Goal: Task Accomplishment & Management: Complete application form

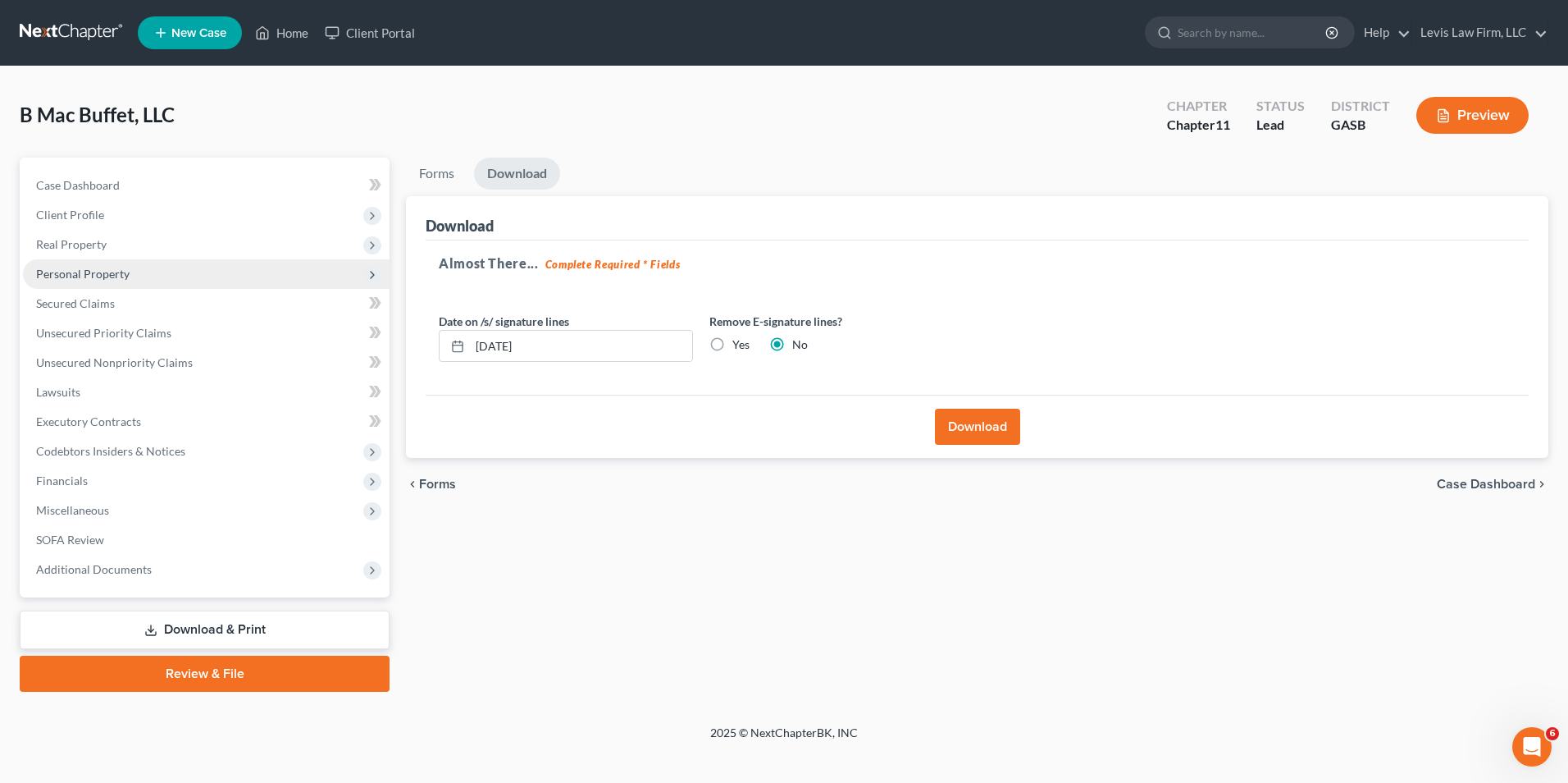
click at [109, 266] on span "Personal Property" at bounding box center [83, 273] width 93 height 14
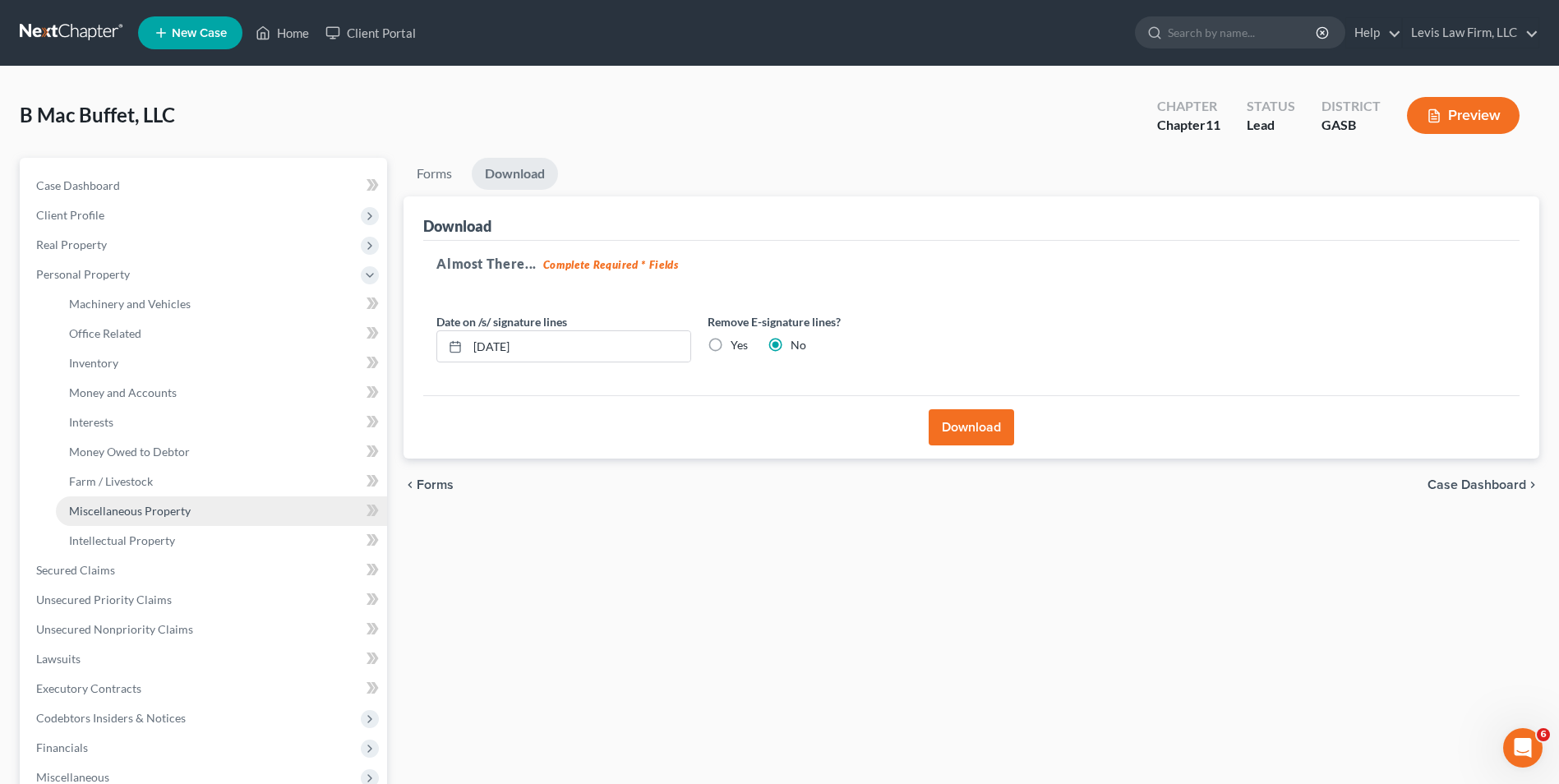
click at [181, 512] on span "Miscellaneous Property" at bounding box center [130, 510] width 122 height 14
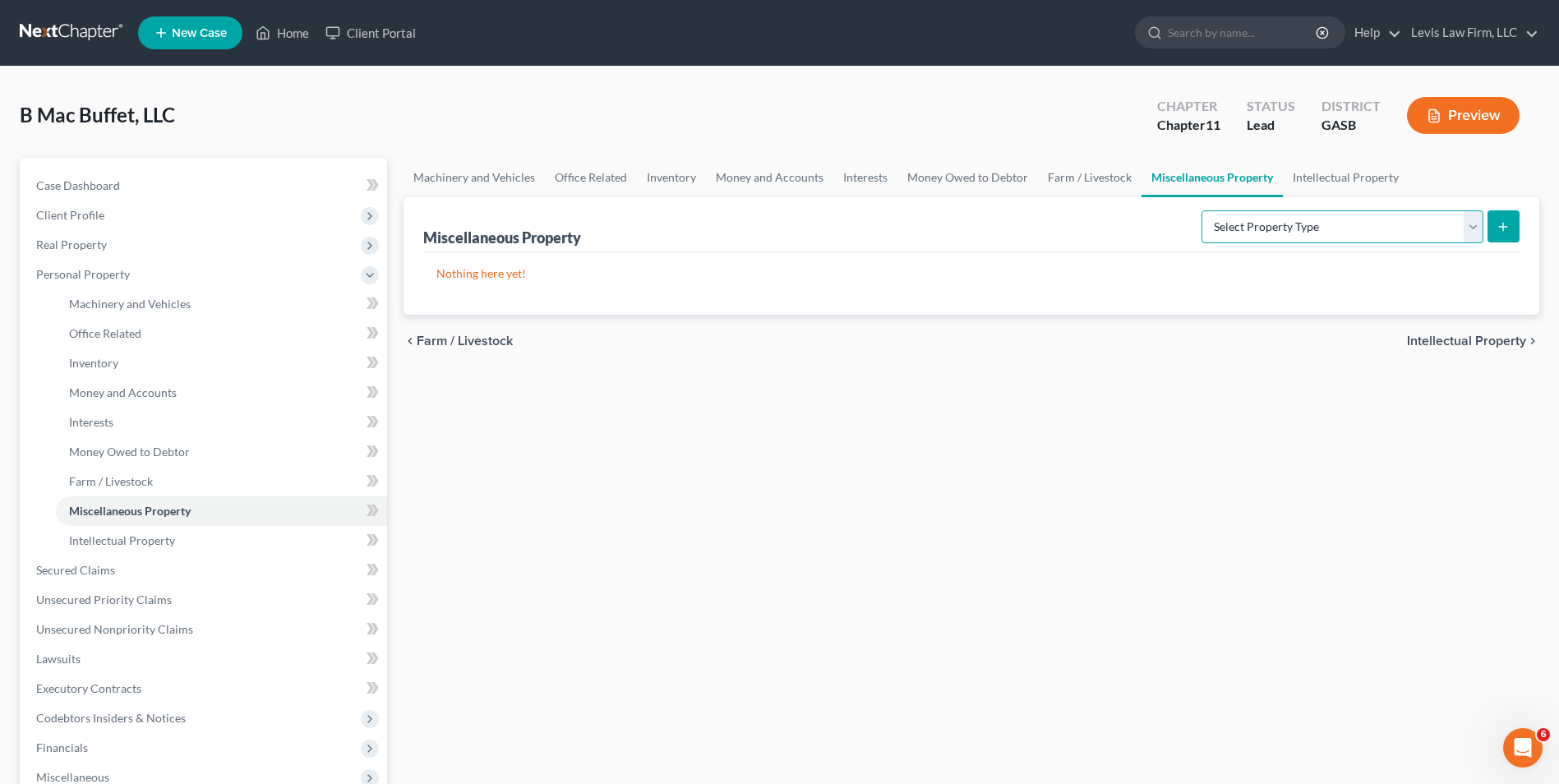
click at [1471, 218] on select "Select Property Type Assigned for Creditor Benefit [DATE] (SOFA: 8) Assigned to…" at bounding box center [1342, 227] width 282 height 33
click at [1473, 221] on select "Select Property Type Assigned for Creditor Benefit [DATE] (SOFA: 8) Assigned to…" at bounding box center [1342, 227] width 282 height 33
click at [118, 327] on span "Office Related" at bounding box center [105, 333] width 73 height 14
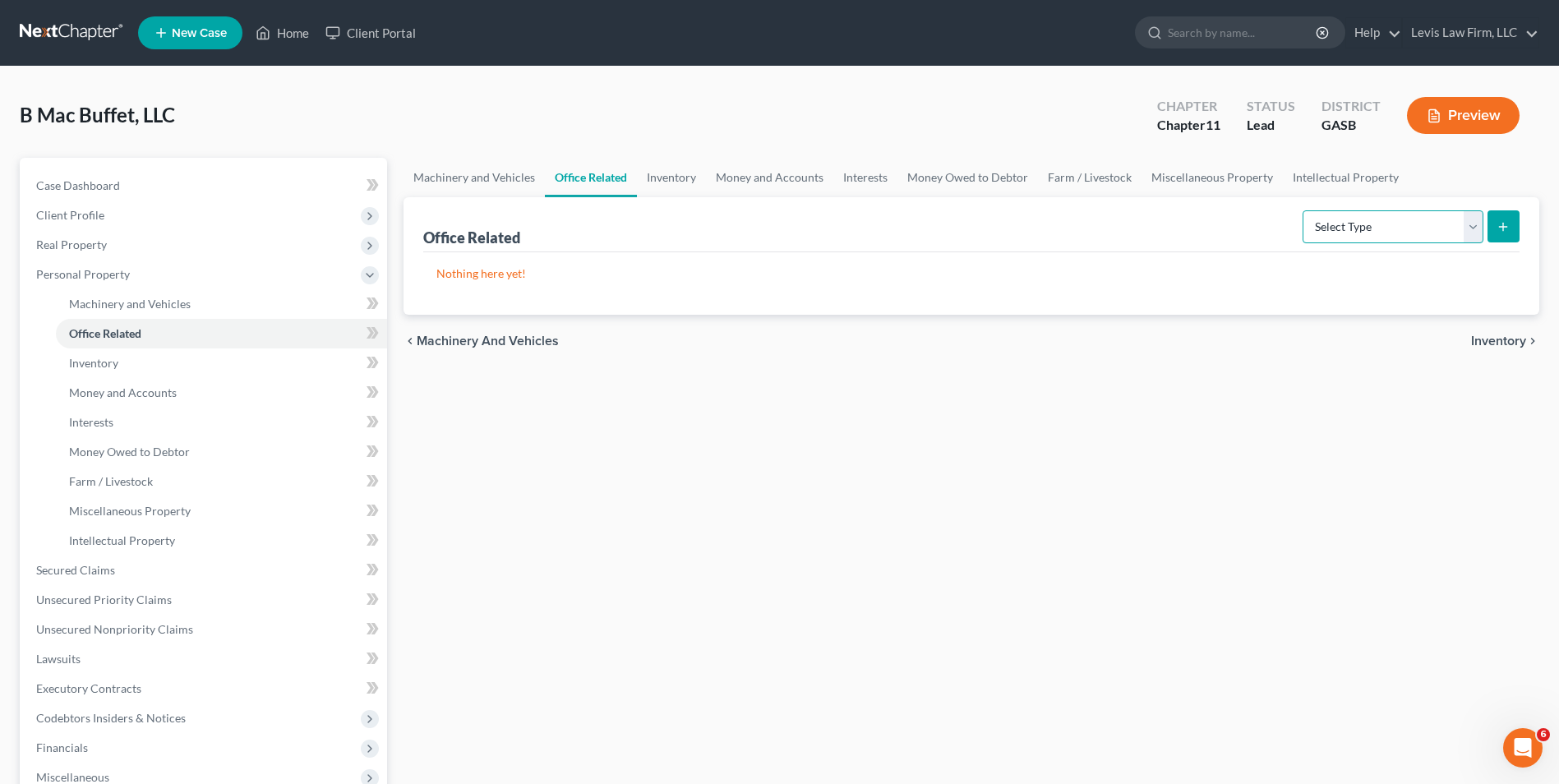
click at [1477, 228] on select "Select Type Collectibles (A/B: 42) Office Equipment (A/B: 41) Office Fixtures (…" at bounding box center [1392, 227] width 181 height 33
click at [1475, 228] on select "Select Type Collectibles (A/B: 42) Office Equipment (A/B: 41) Office Fixtures (…" at bounding box center [1392, 227] width 181 height 33
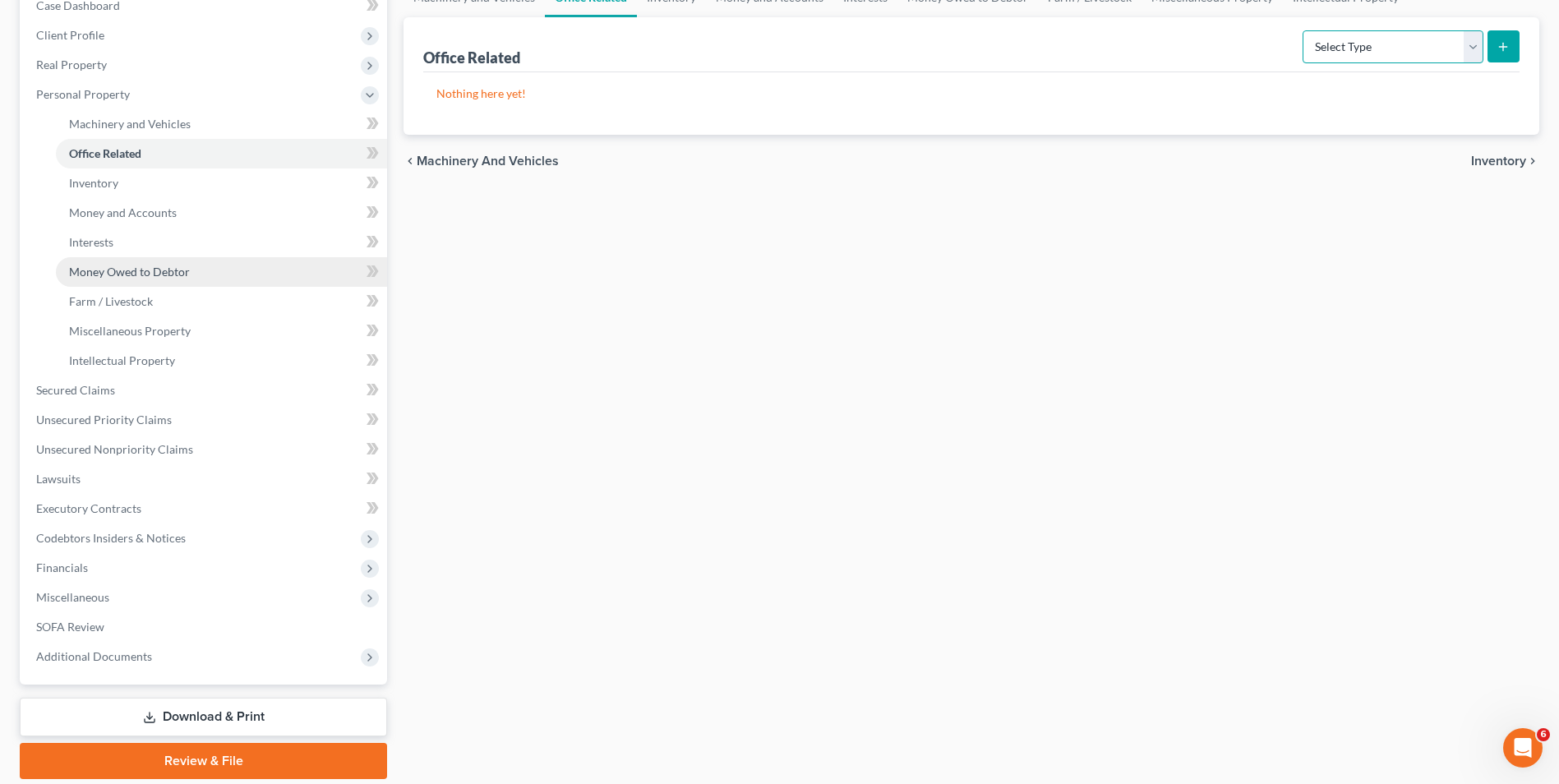
scroll to position [237, 0]
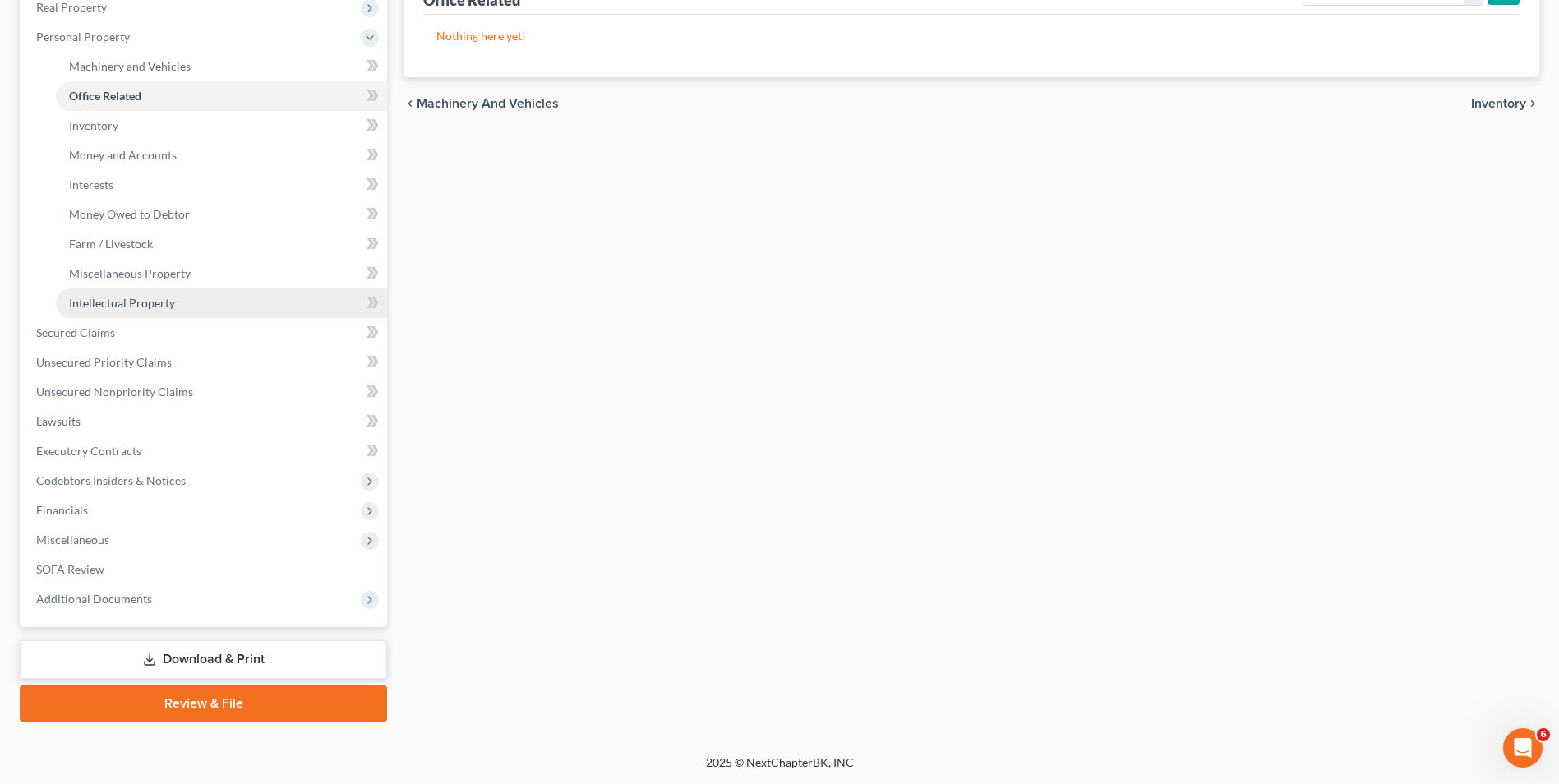
click at [161, 304] on span "Intellectual Property" at bounding box center [122, 303] width 106 height 14
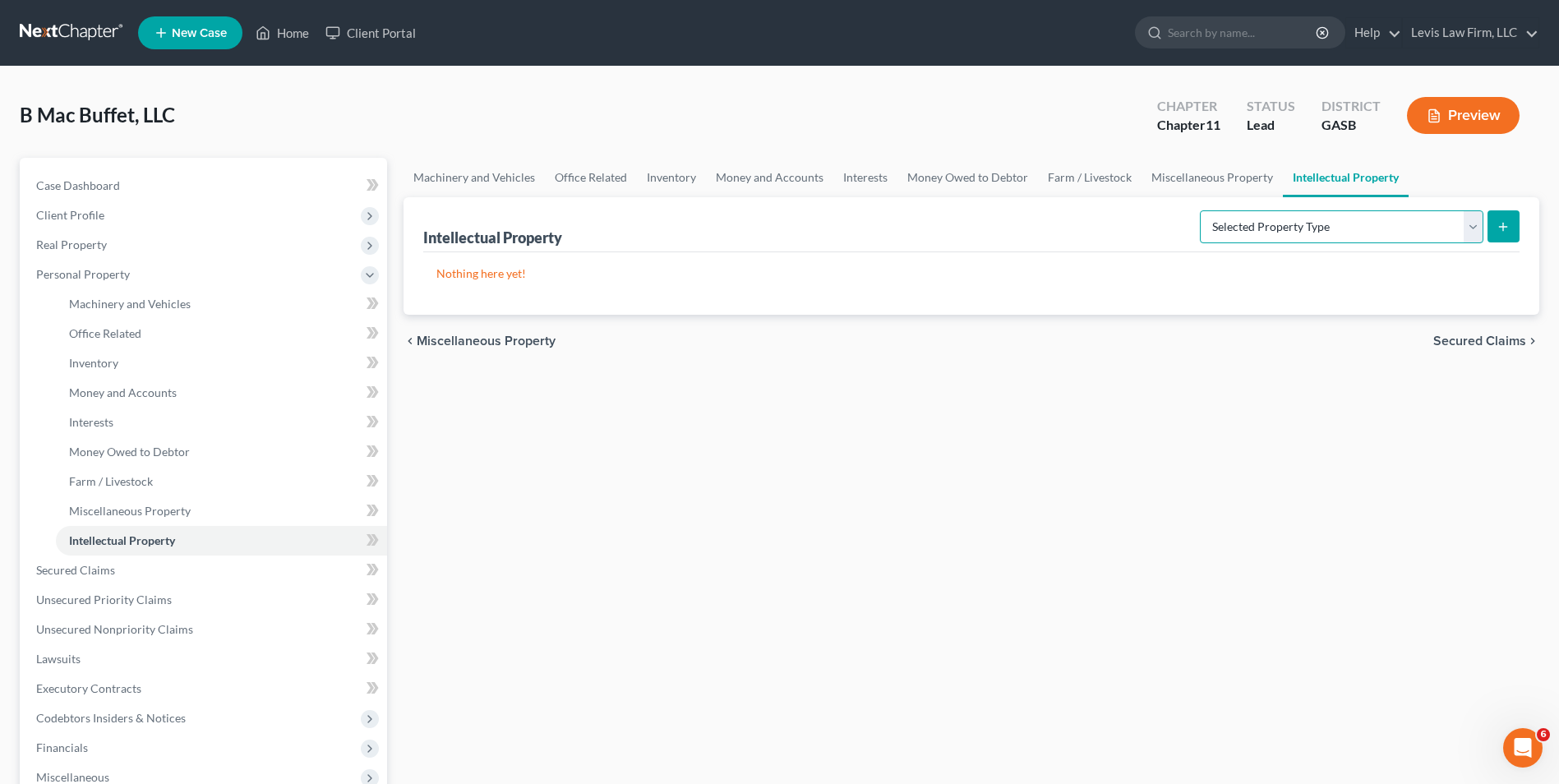
click at [1473, 228] on select "Selected Property Type Customer Lists (A/B: 63) Goodwill (A/B: 65) Internet Dom…" at bounding box center [1341, 227] width 283 height 33
click at [1466, 218] on select "Selected Property Type Customer Lists (A/B: 63) Goodwill (A/B: 65) Internet Dom…" at bounding box center [1341, 227] width 283 height 33
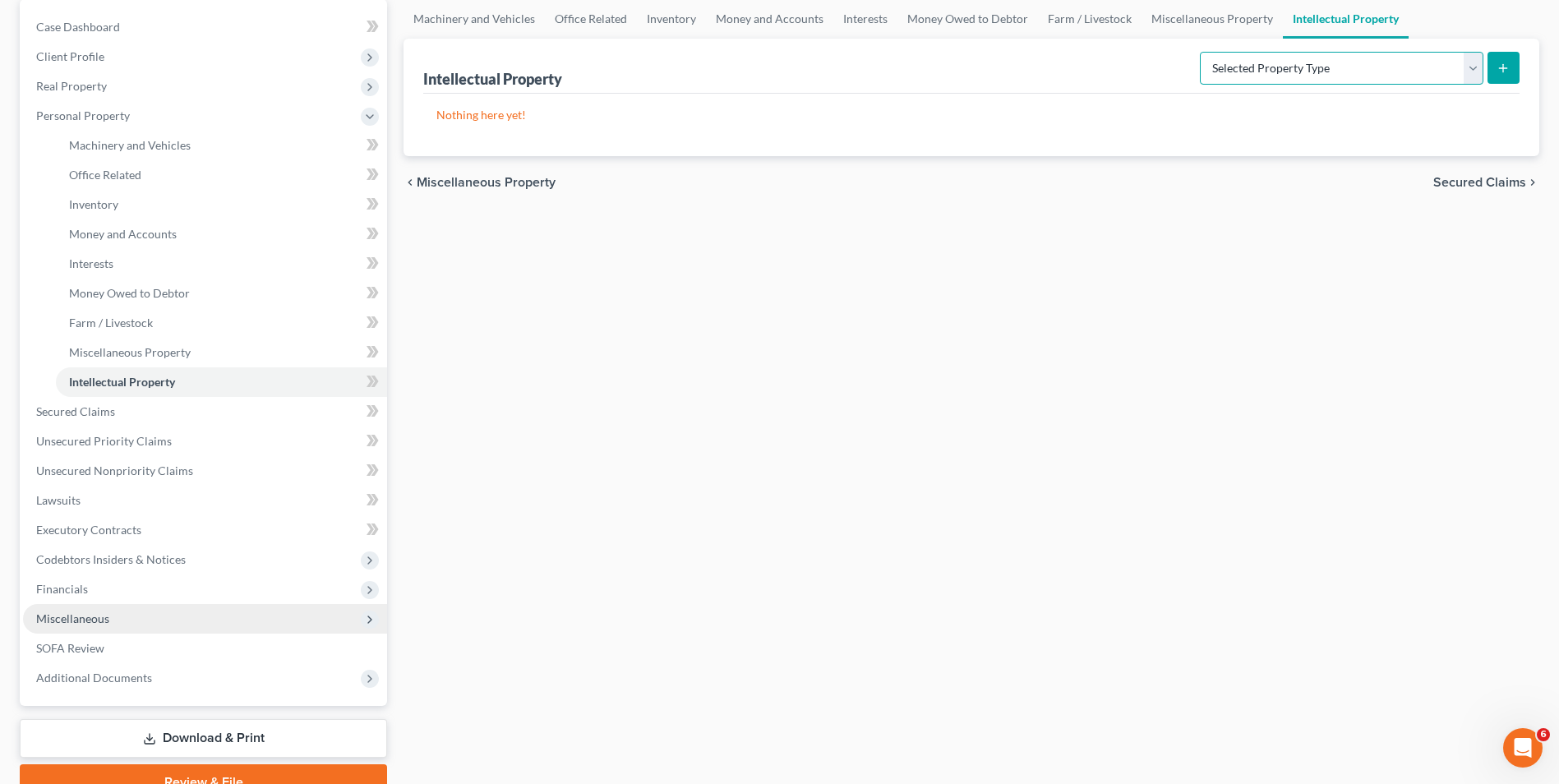
scroll to position [164, 0]
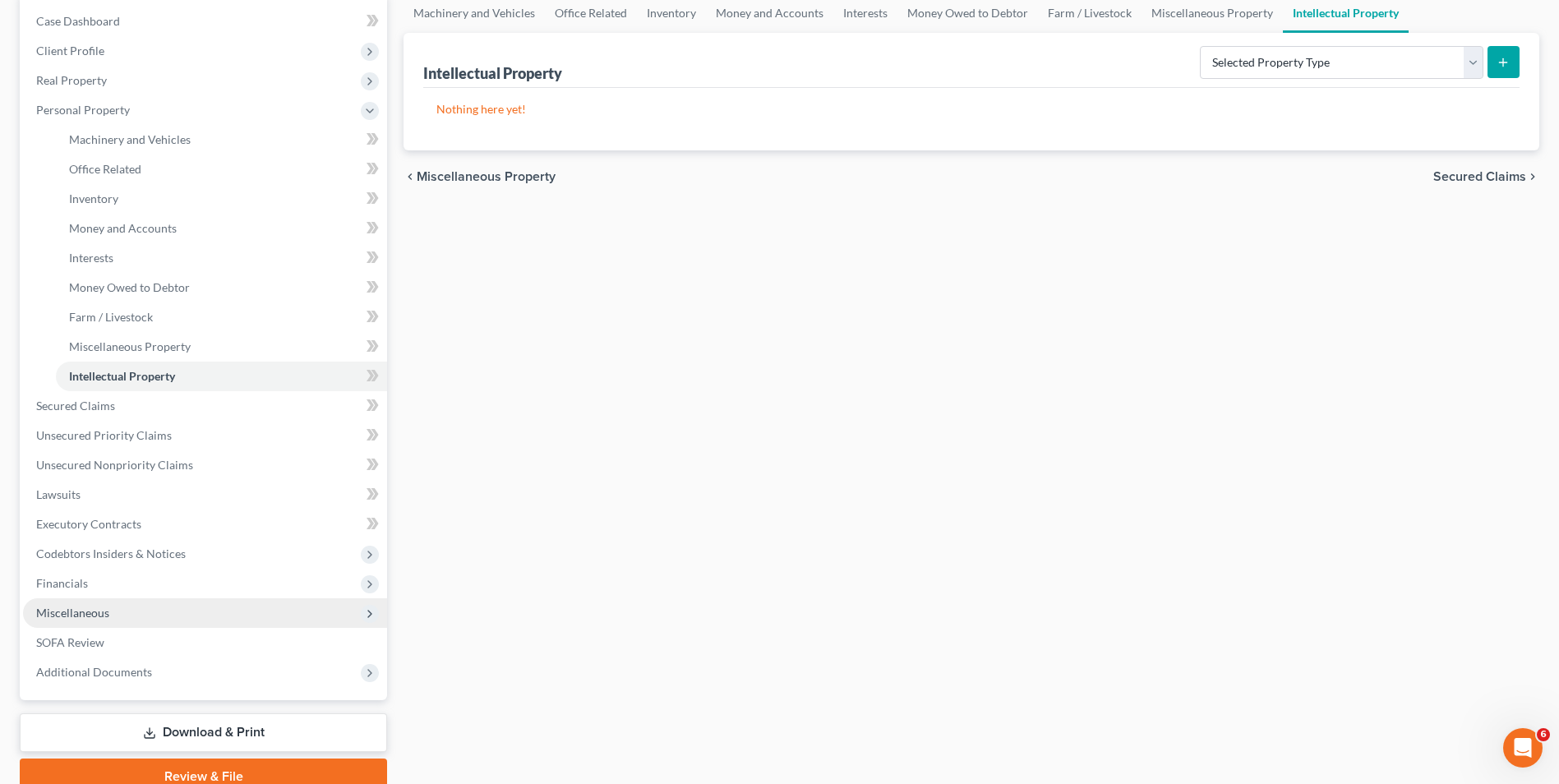
click at [86, 606] on span "Miscellaneous" at bounding box center [73, 612] width 73 height 14
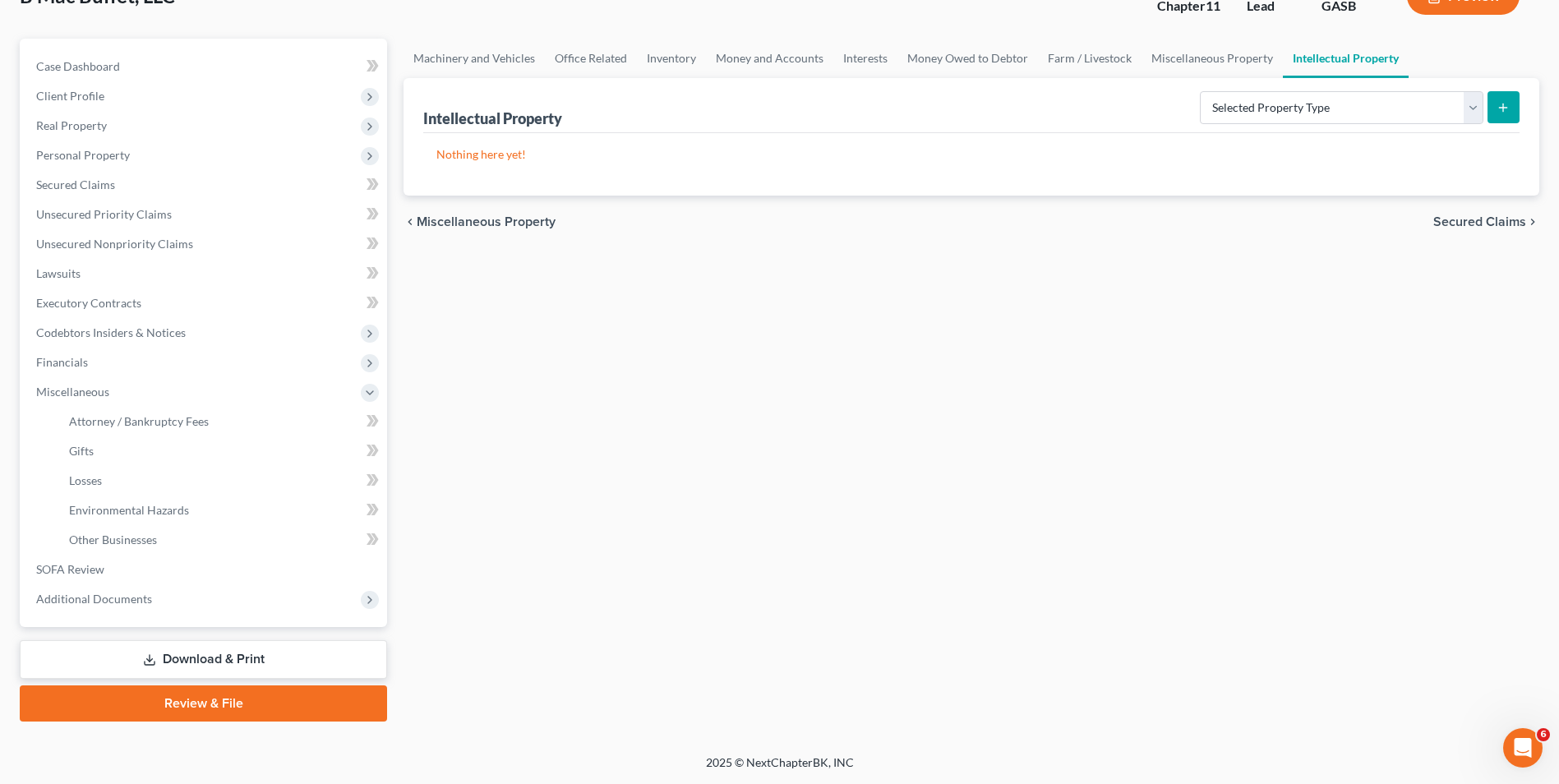
scroll to position [119, 0]
click at [127, 546] on span "Other Businesses" at bounding box center [113, 540] width 88 height 14
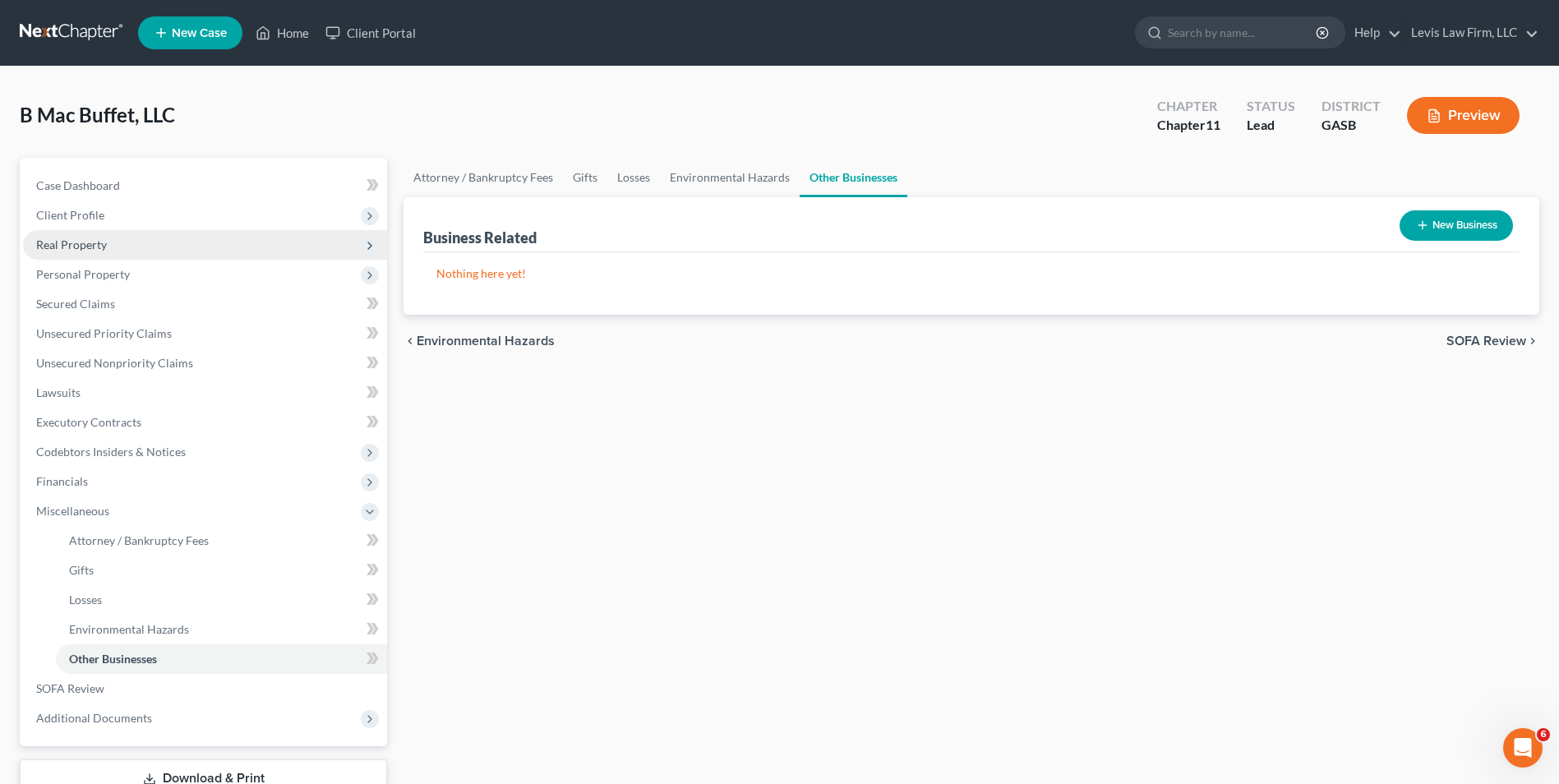
click at [110, 238] on span "Real Property" at bounding box center [205, 244] width 364 height 29
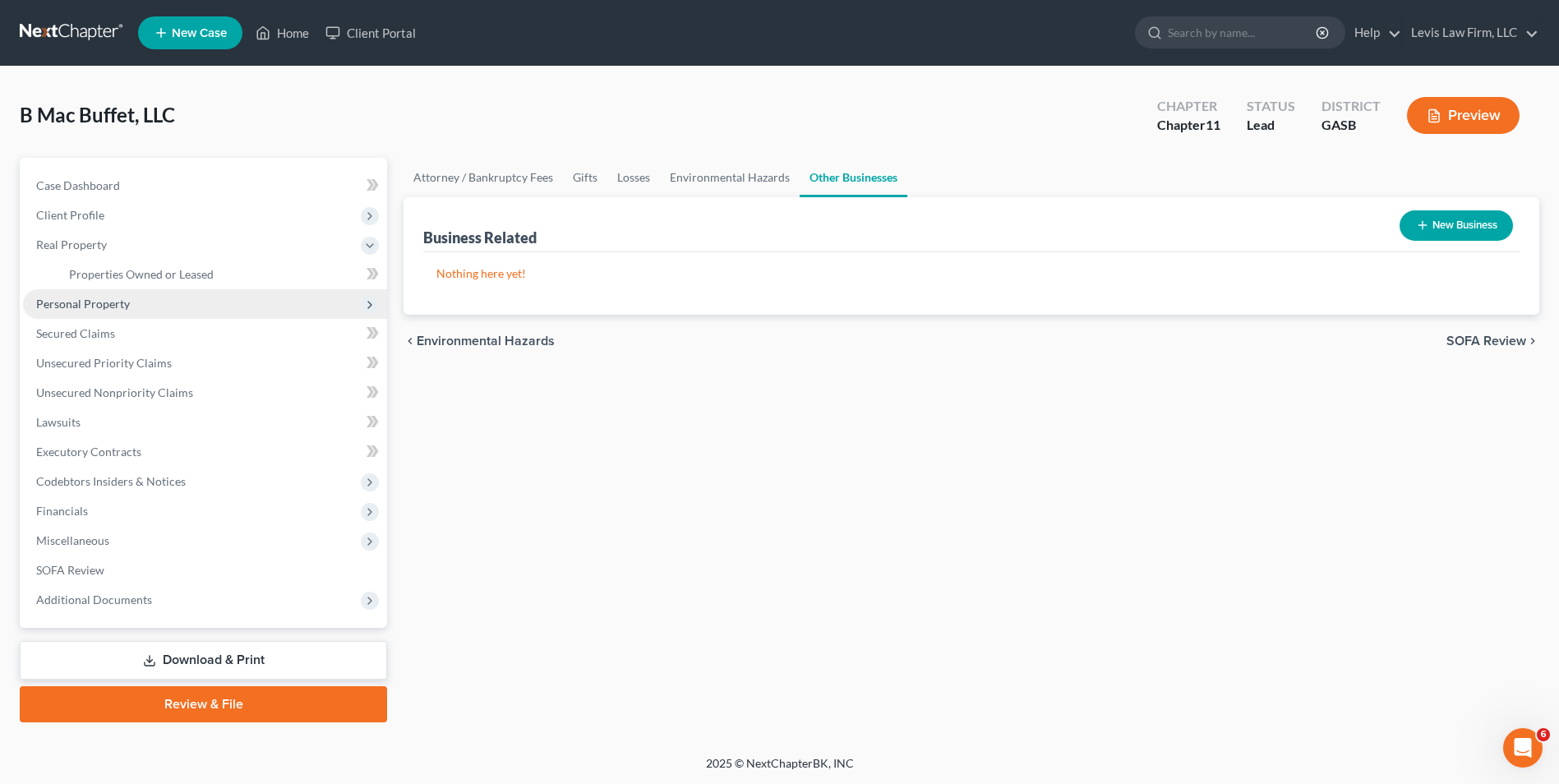
click at [117, 298] on span "Personal Property" at bounding box center [83, 303] width 93 height 14
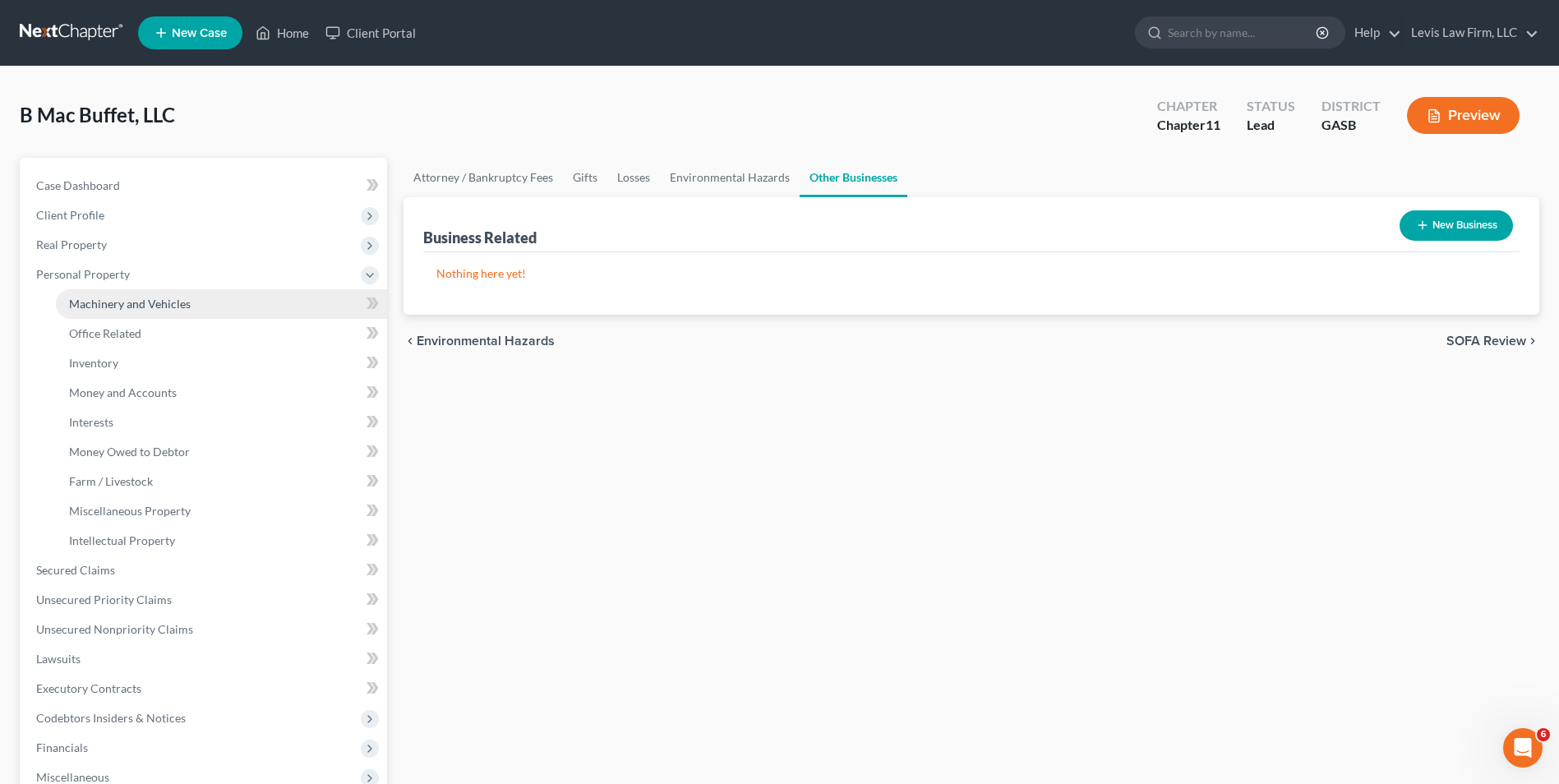
click at [168, 299] on span "Machinery and Vehicles" at bounding box center [130, 303] width 122 height 14
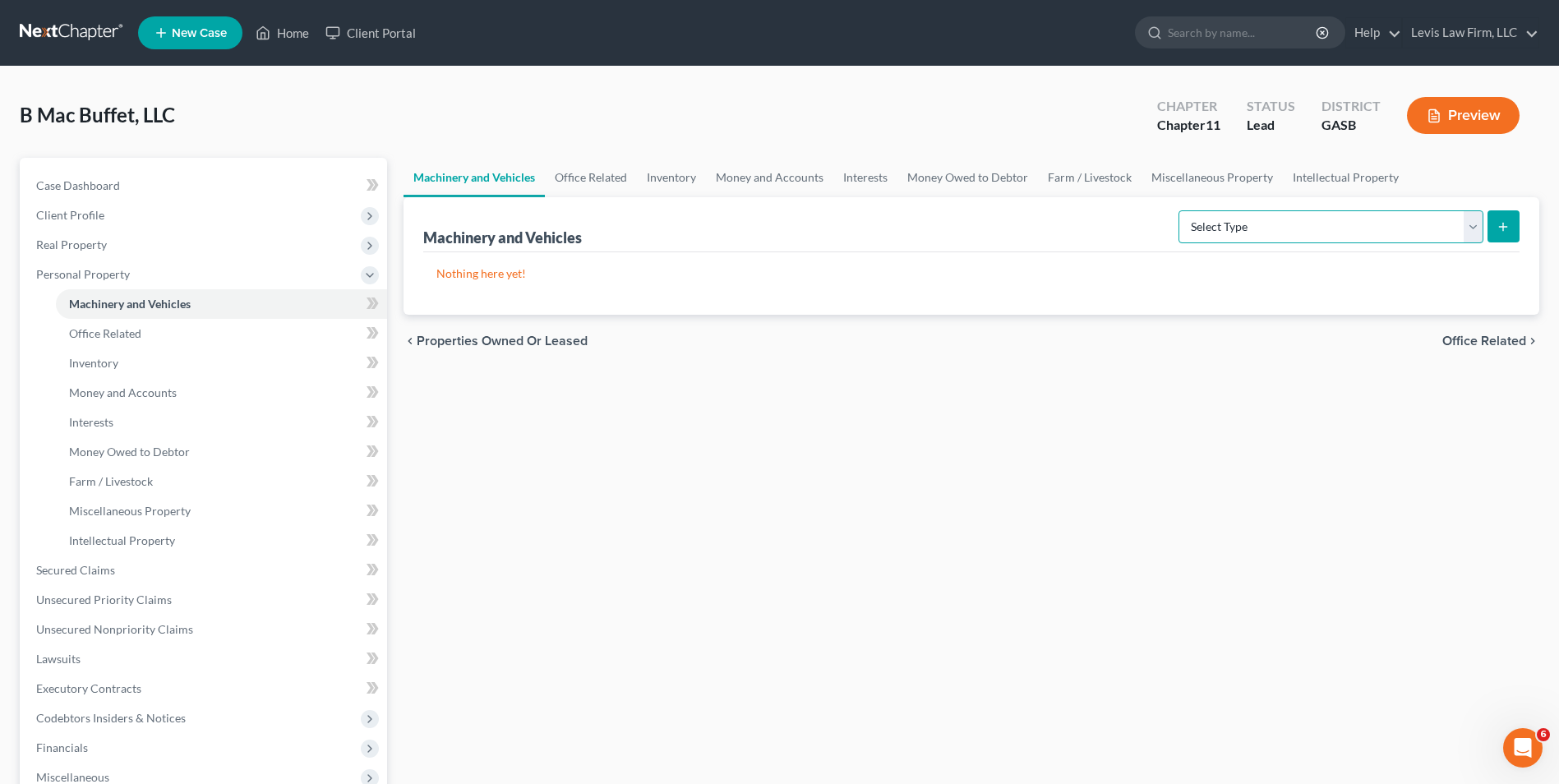
click at [1467, 230] on select "Select Type Aircraft (A/B: 49) Other Machinery, Fixtures and Equipment (A/B: 50…" at bounding box center [1330, 227] width 305 height 33
click at [131, 325] on link "Office Related" at bounding box center [221, 333] width 331 height 29
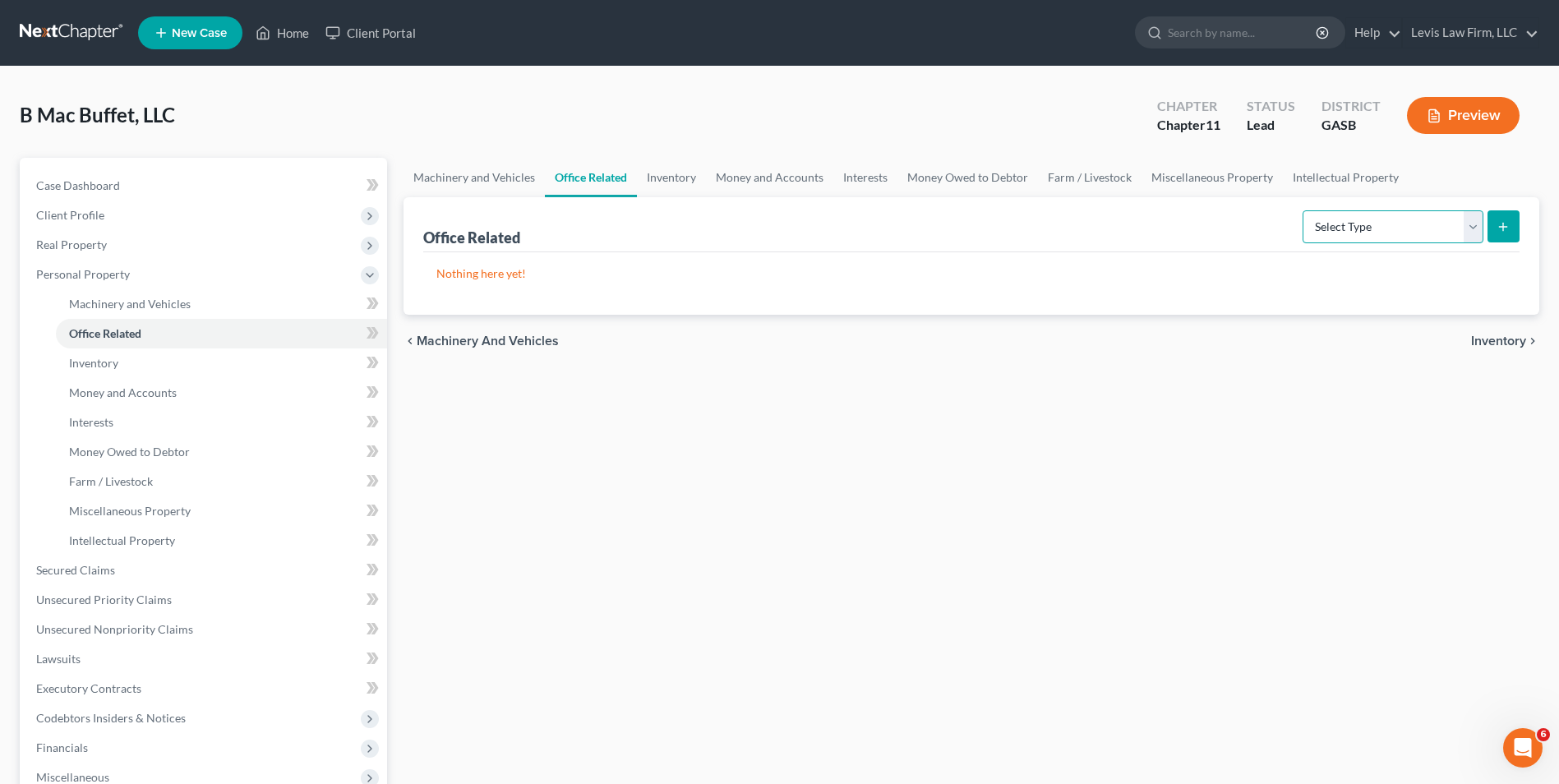
click at [1476, 222] on select "Select Type Collectibles (A/B: 42) Office Equipment (A/B: 41) Office Fixtures (…" at bounding box center [1392, 227] width 181 height 33
click at [1474, 222] on select "Select Type Collectibles (A/B: 42) Office Equipment (A/B: 41) Office Fixtures (…" at bounding box center [1392, 227] width 181 height 33
click at [97, 356] on span "Inventory" at bounding box center [93, 363] width 49 height 14
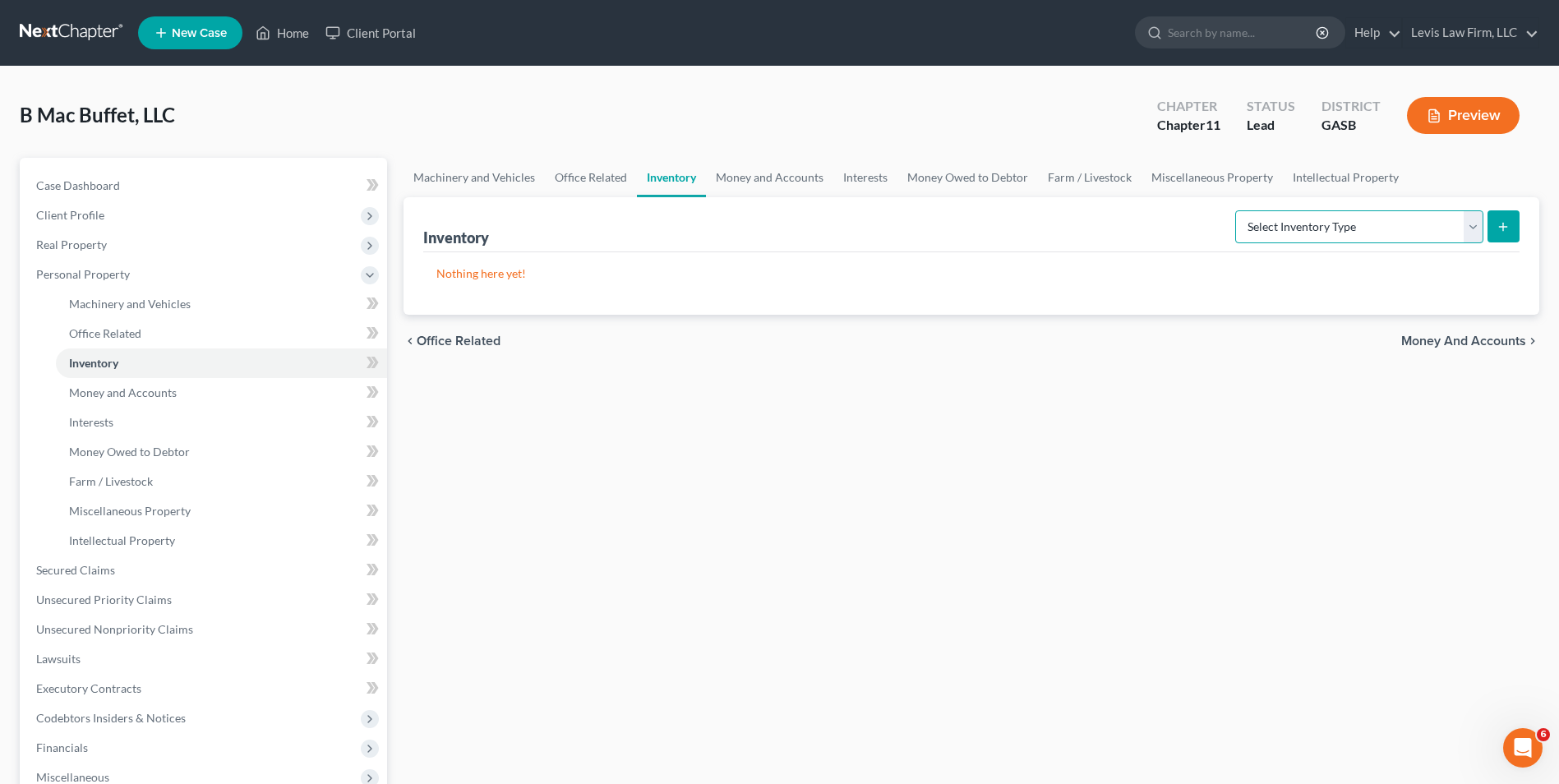
click at [1466, 223] on select "Select Inventory Type Finished Goods (A/B: 21) Other Inventory or Supplies (A/B…" at bounding box center [1359, 227] width 248 height 33
select select "other"
click at [1235, 211] on select "Select Inventory Type Finished Goods (A/B: 21) Other Inventory or Supplies (A/B…" at bounding box center [1359, 227] width 248 height 33
click at [1506, 223] on icon "submit" at bounding box center [1503, 226] width 13 height 13
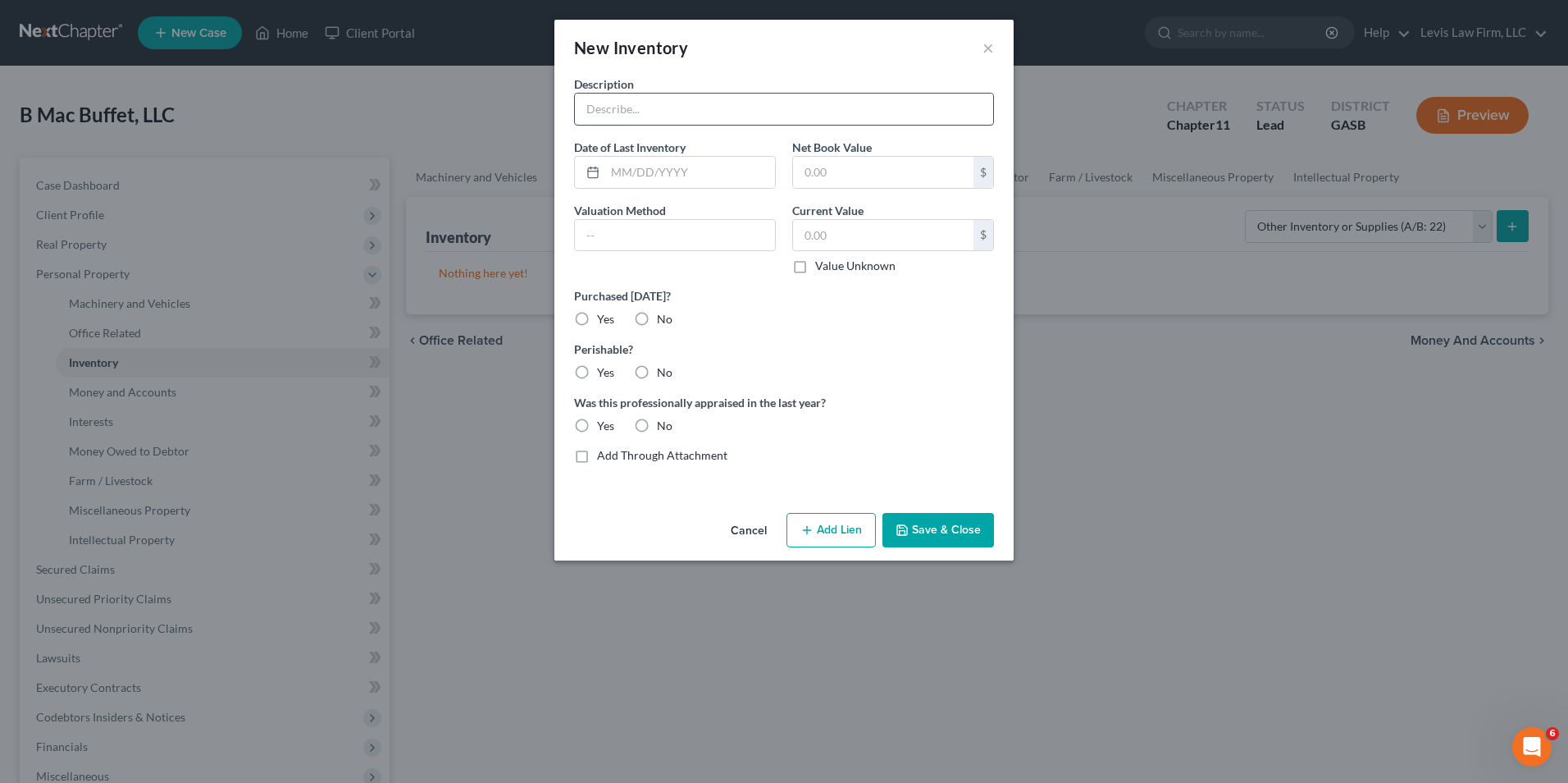
drag, startPoint x: 590, startPoint y: 110, endPoint x: 599, endPoint y: 116, distance: 10.8
click at [590, 110] on input "text" at bounding box center [784, 109] width 418 height 31
click at [737, 530] on button "Cancel" at bounding box center [749, 531] width 62 height 33
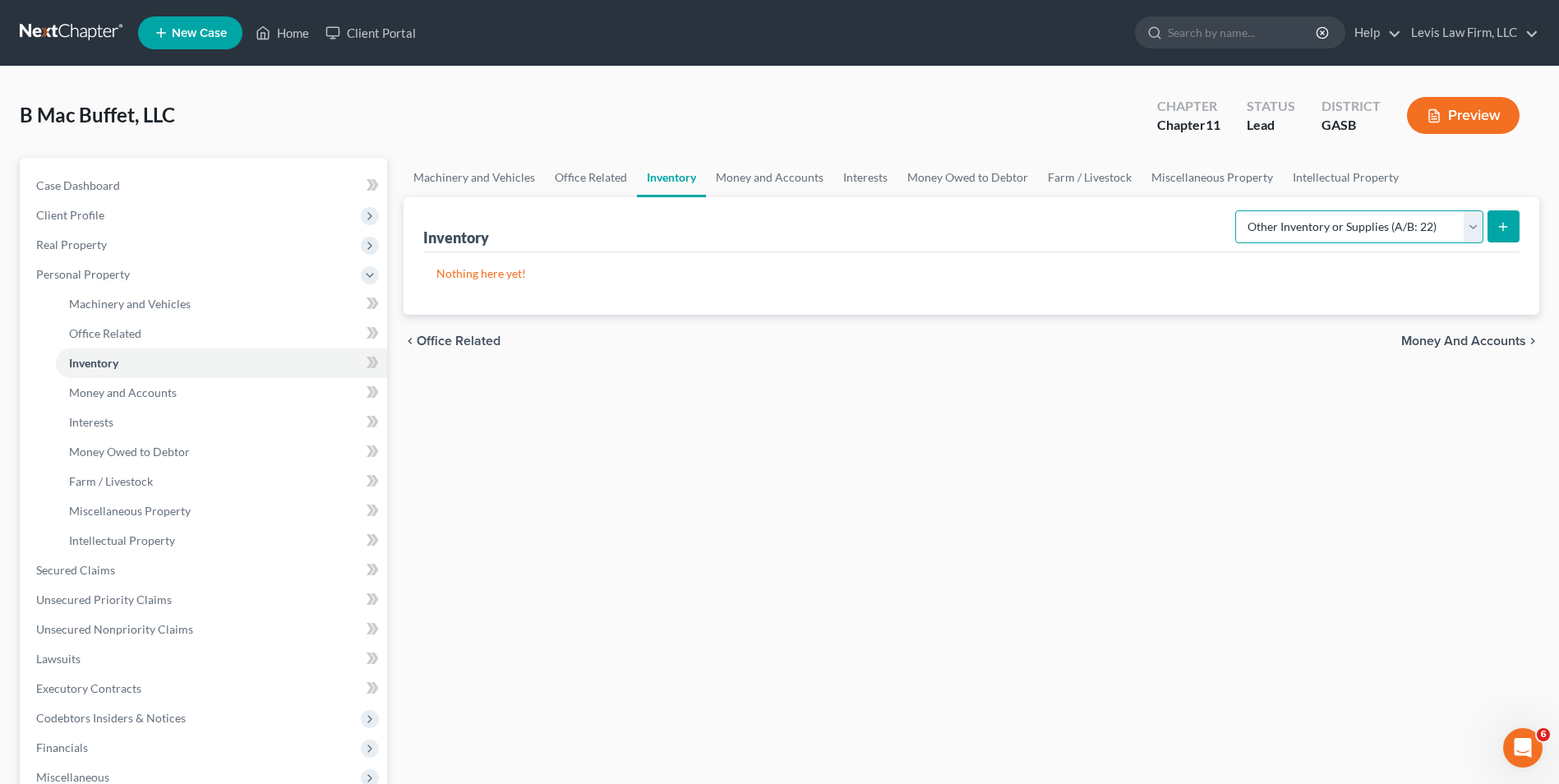
click at [1471, 232] on select "Select Inventory Type Finished Goods (A/B: 21) Other Inventory or Supplies (A/B…" at bounding box center [1359, 227] width 248 height 33
click at [1235, 211] on select "Select Inventory Type Finished Goods (A/B: 21) Other Inventory or Supplies (A/B…" at bounding box center [1359, 227] width 248 height 33
click at [1508, 229] on icon "submit" at bounding box center [1503, 226] width 13 height 13
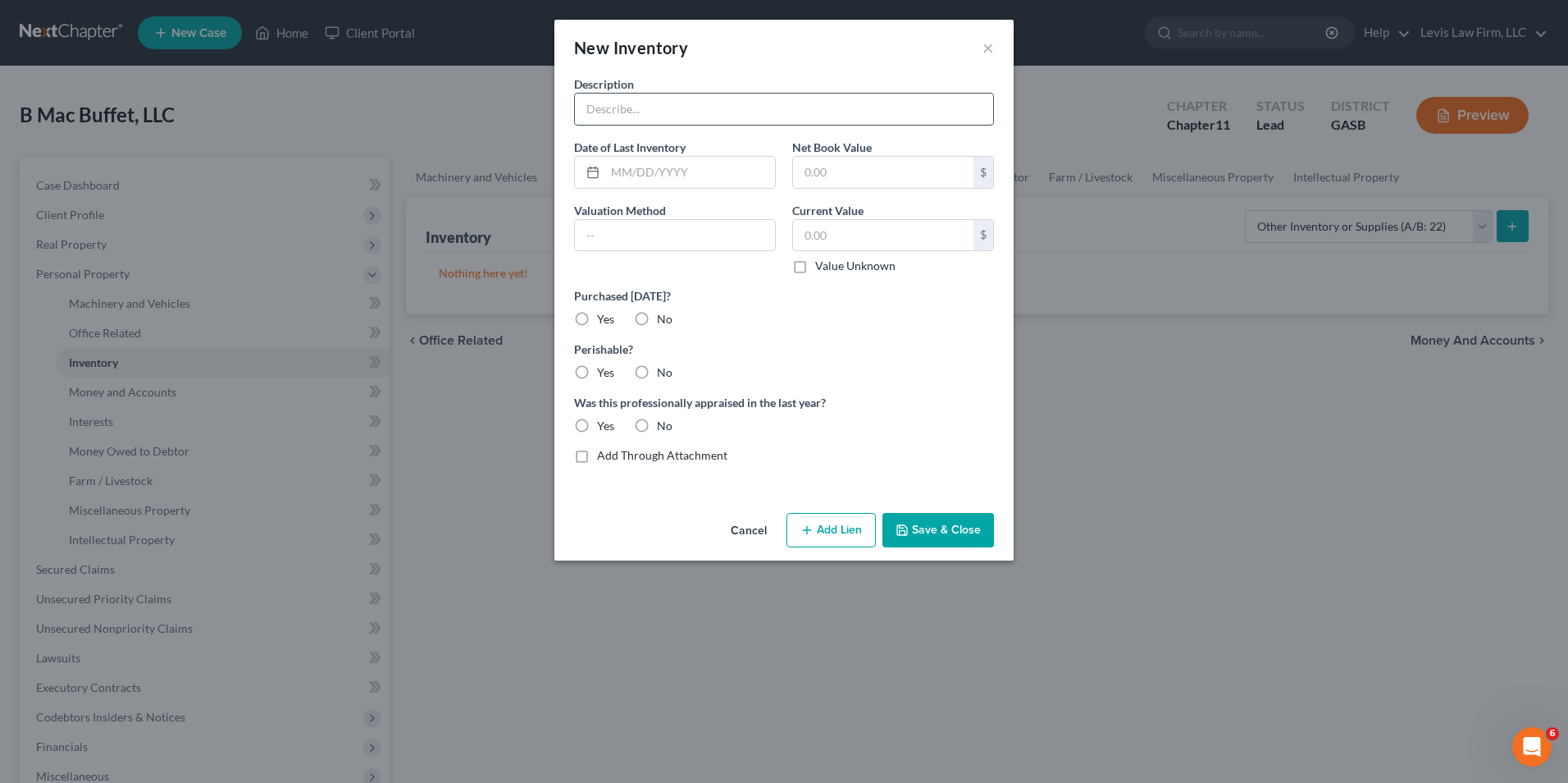
click at [582, 102] on input "text" at bounding box center [784, 109] width 418 height 31
click at [968, 109] on input "600 Plates, 100 Salad Bowls, 600 Cups, 600 Forks, 600 Spoons, 600 Knives, 200 1…" at bounding box center [784, 109] width 418 height 31
type input "600 Plates, 100 Salad Bowls, 600 Cups, 600 Forks, 600 Spoons, 600 Knives, 200 1…"
drag, startPoint x: 820, startPoint y: 229, endPoint x: 844, endPoint y: 230, distance: 24.0
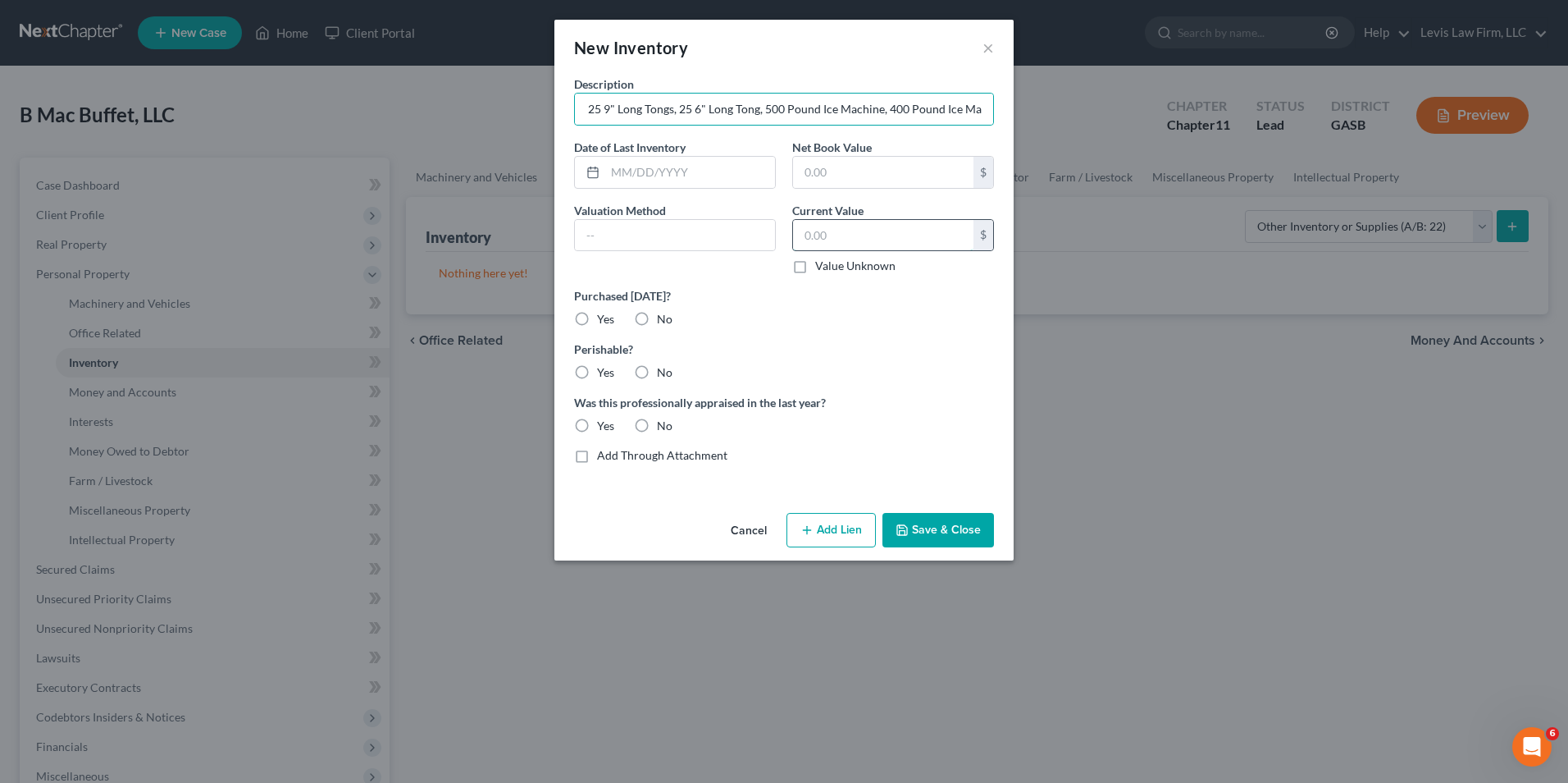
click at [821, 229] on input "text" at bounding box center [883, 235] width 180 height 31
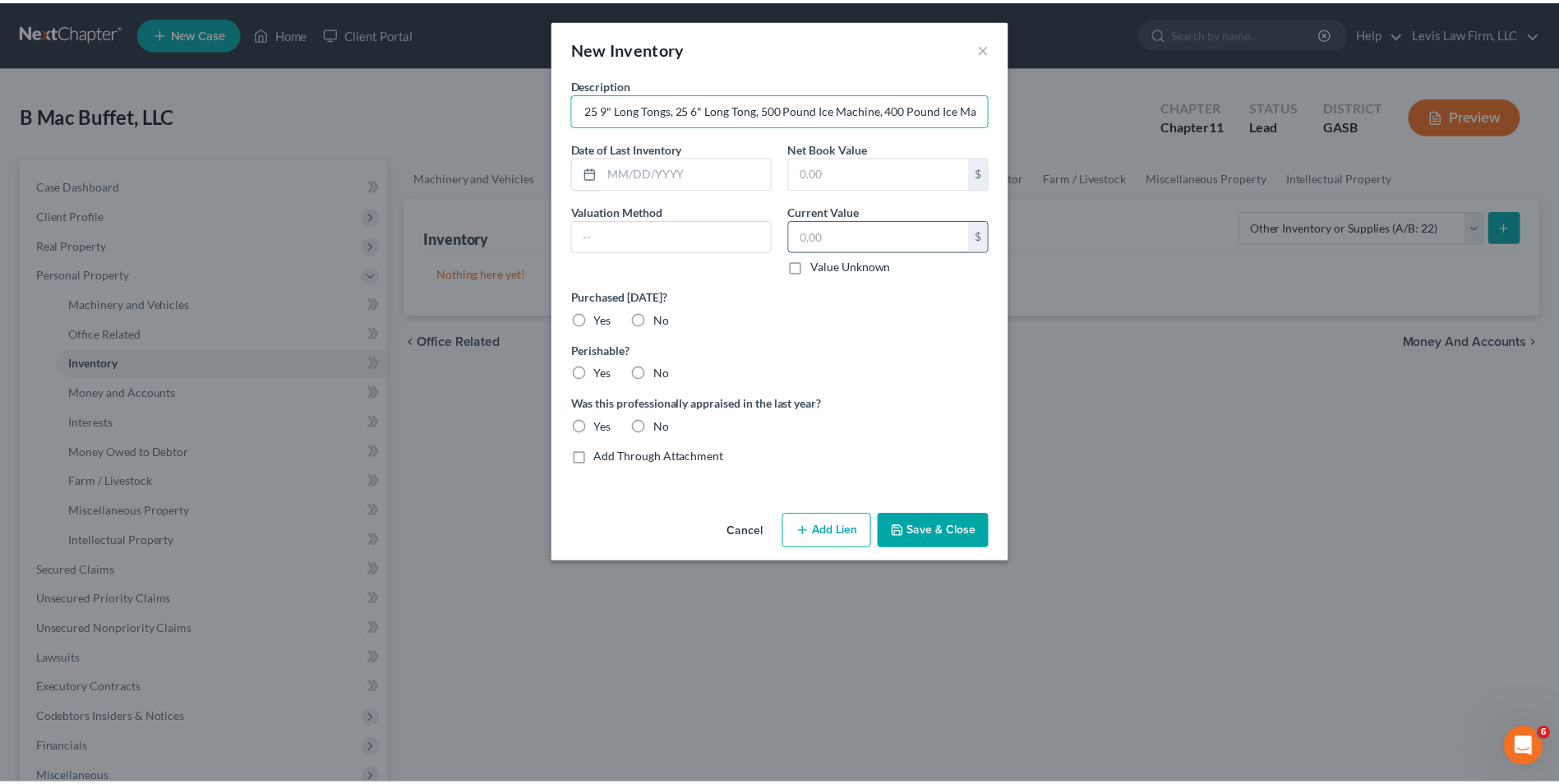
scroll to position [0, 0]
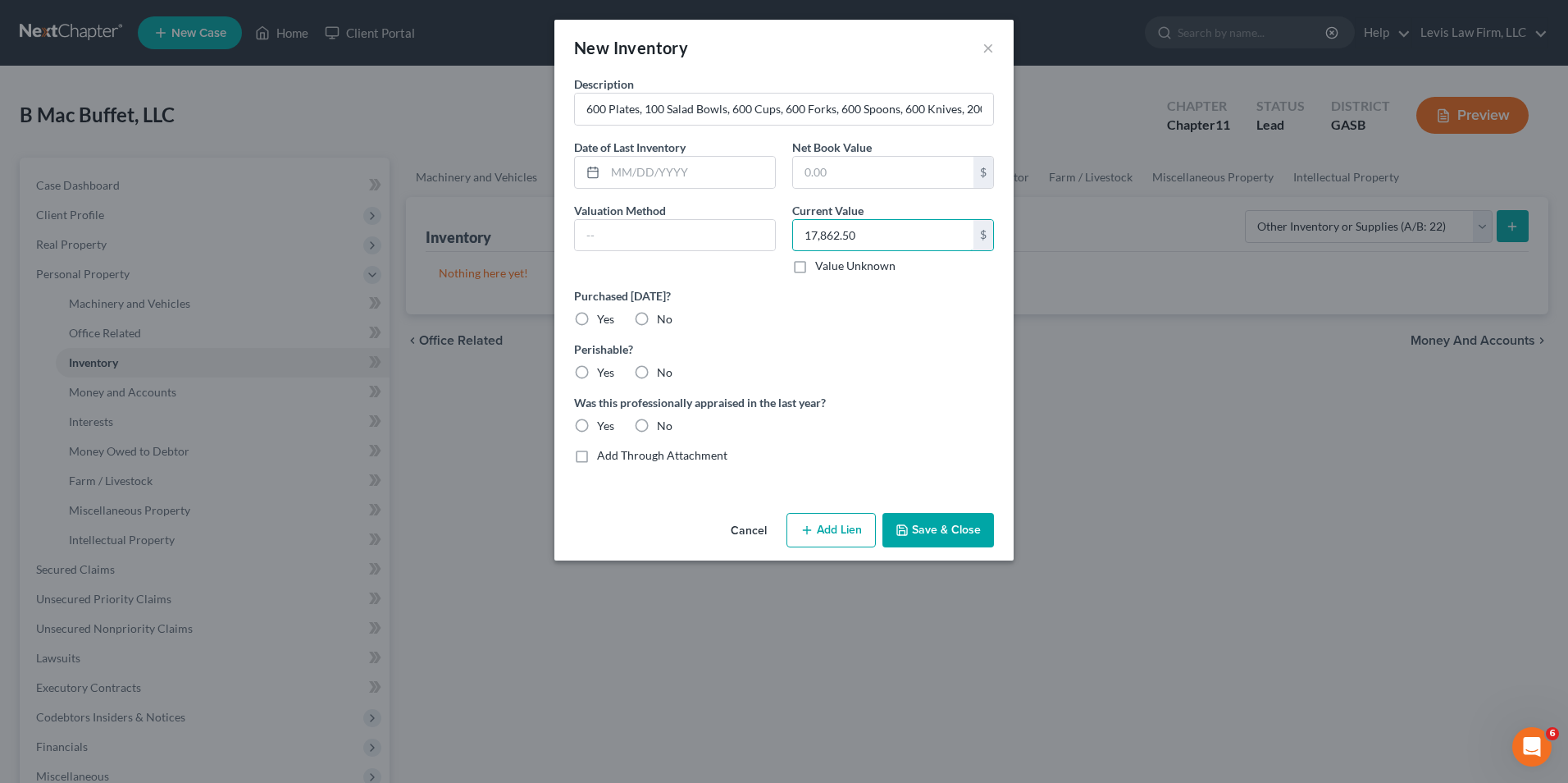
type input "17,862.50"
click at [950, 536] on button "Save & Close" at bounding box center [938, 530] width 111 height 34
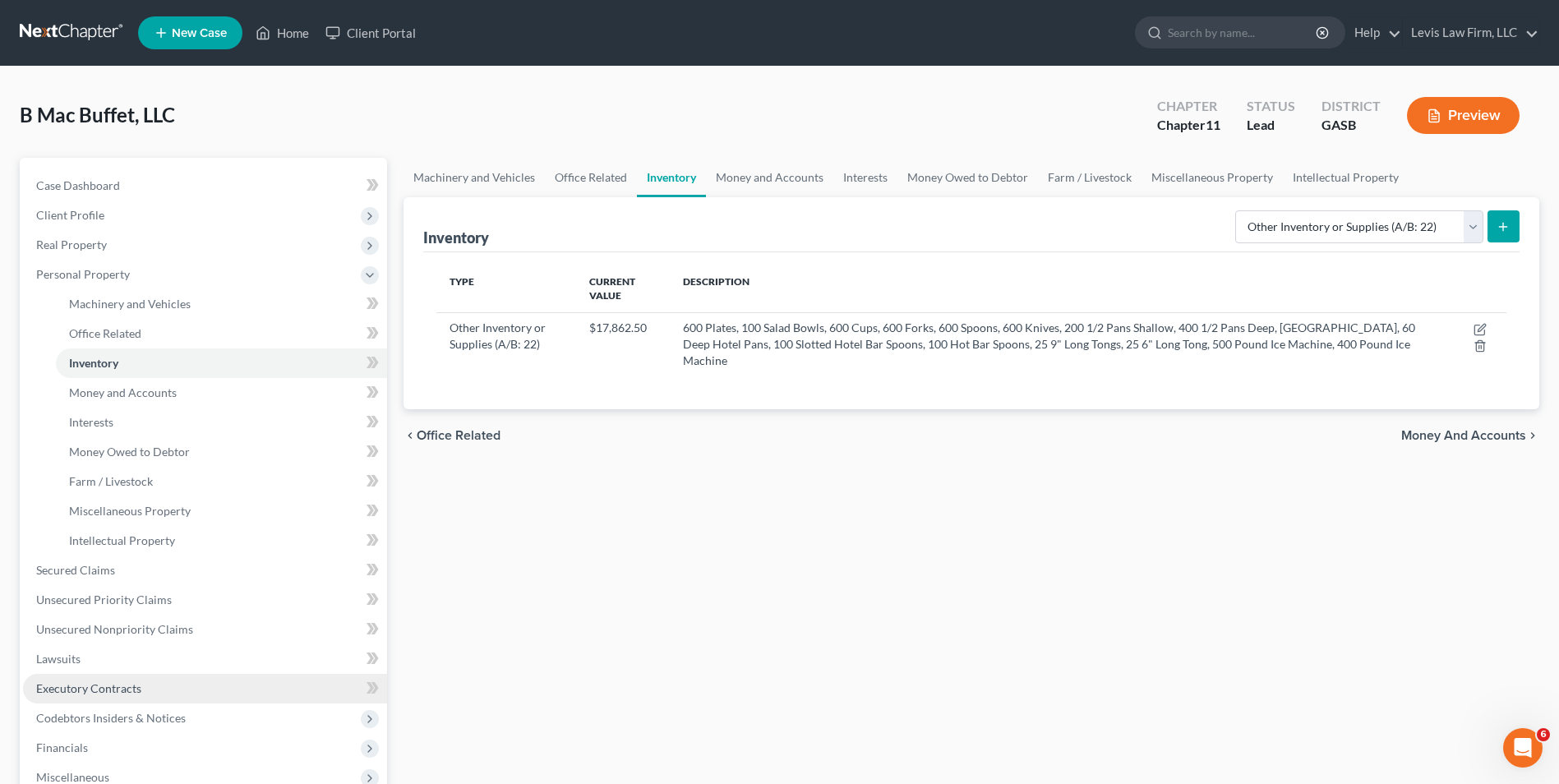
drag, startPoint x: 112, startPoint y: 681, endPoint x: 193, endPoint y: 681, distance: 81.0
click at [112, 681] on span "Executory Contracts" at bounding box center [89, 688] width 105 height 14
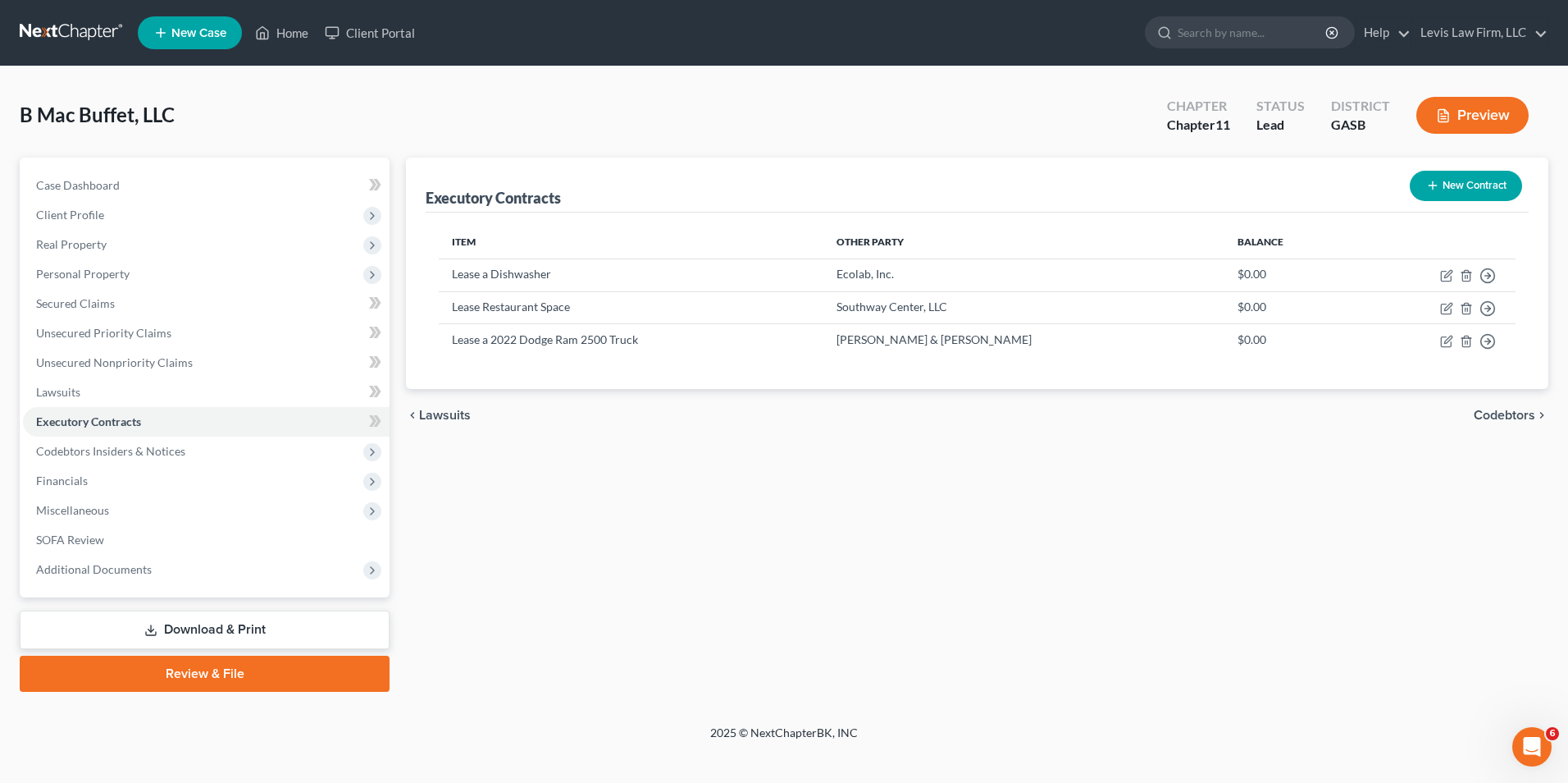
click at [1484, 192] on button "New Contract" at bounding box center [1466, 185] width 112 height 30
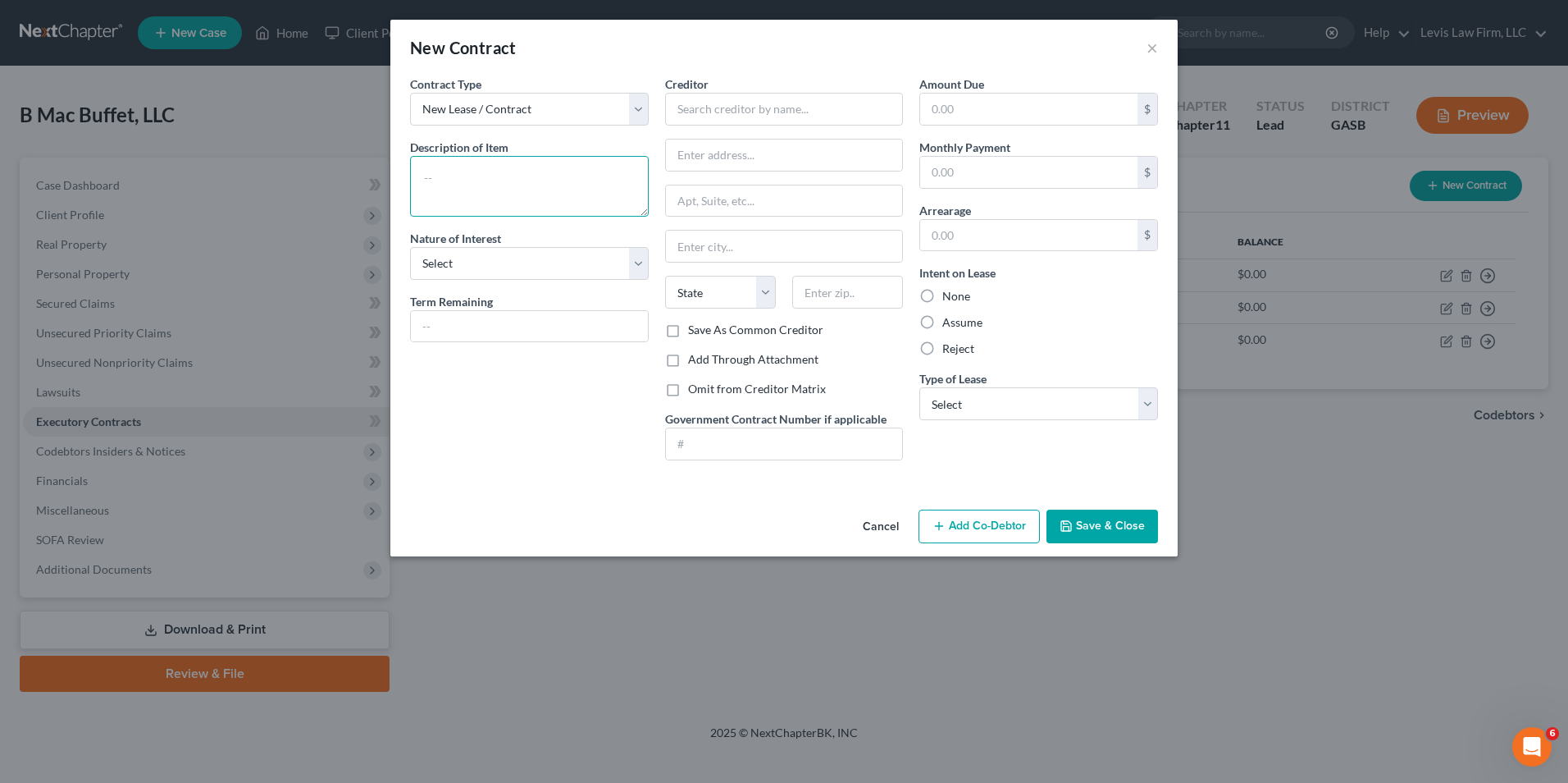
click at [439, 179] on textarea at bounding box center [529, 186] width 239 height 60
type textarea "Lease POS Machine"
click at [643, 264] on select "Select Purchaser Agent Lessor Lessee" at bounding box center [529, 263] width 239 height 33
select select "3"
click at [410, 247] on select "Select Purchaser Agent Lessor Lessee" at bounding box center [529, 263] width 239 height 33
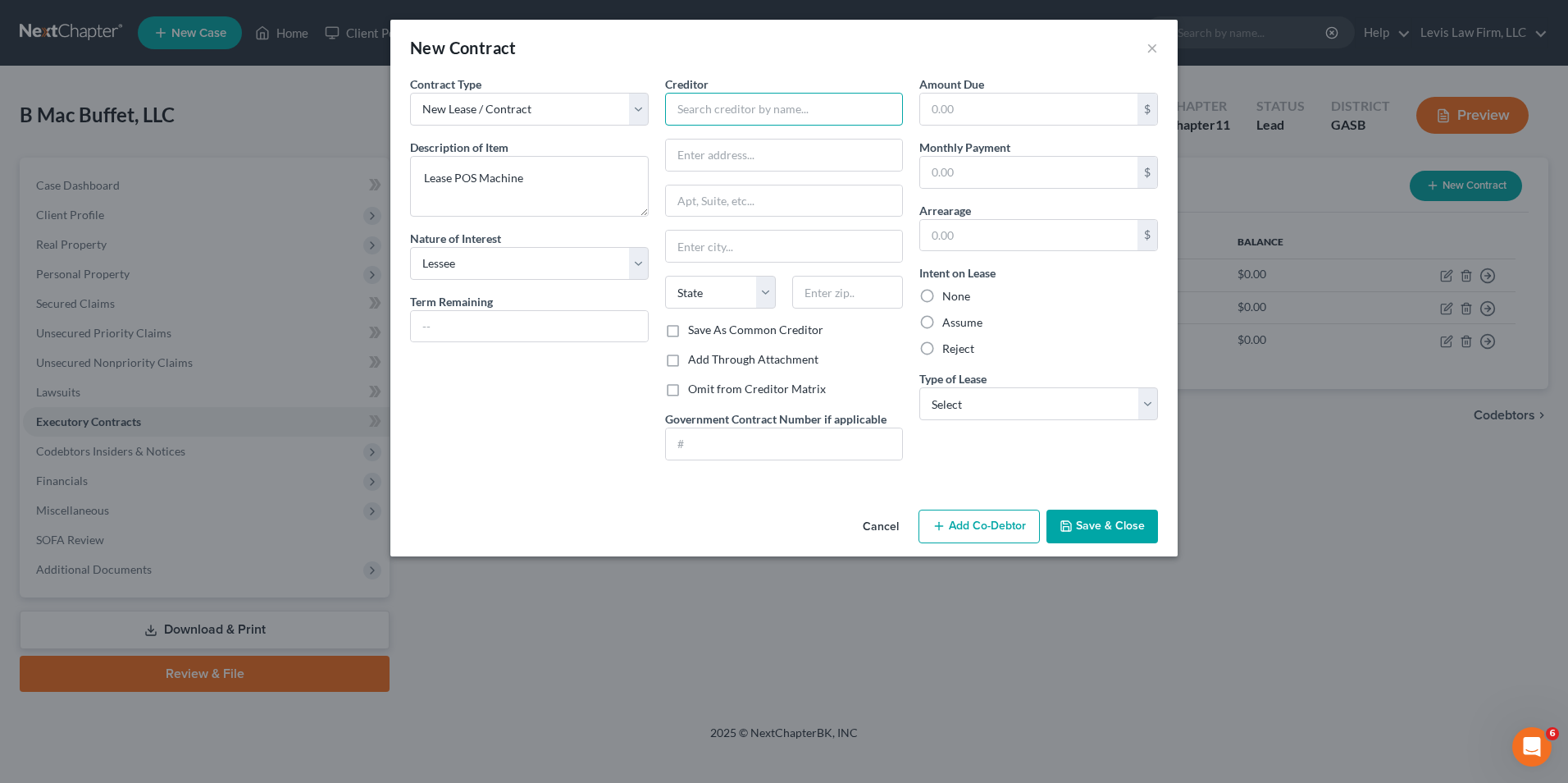
click at [685, 115] on input "text" at bounding box center [784, 110] width 239 height 33
type input "Infinity Payment Systems"
type input "Attn: [PERSON_NAME]"
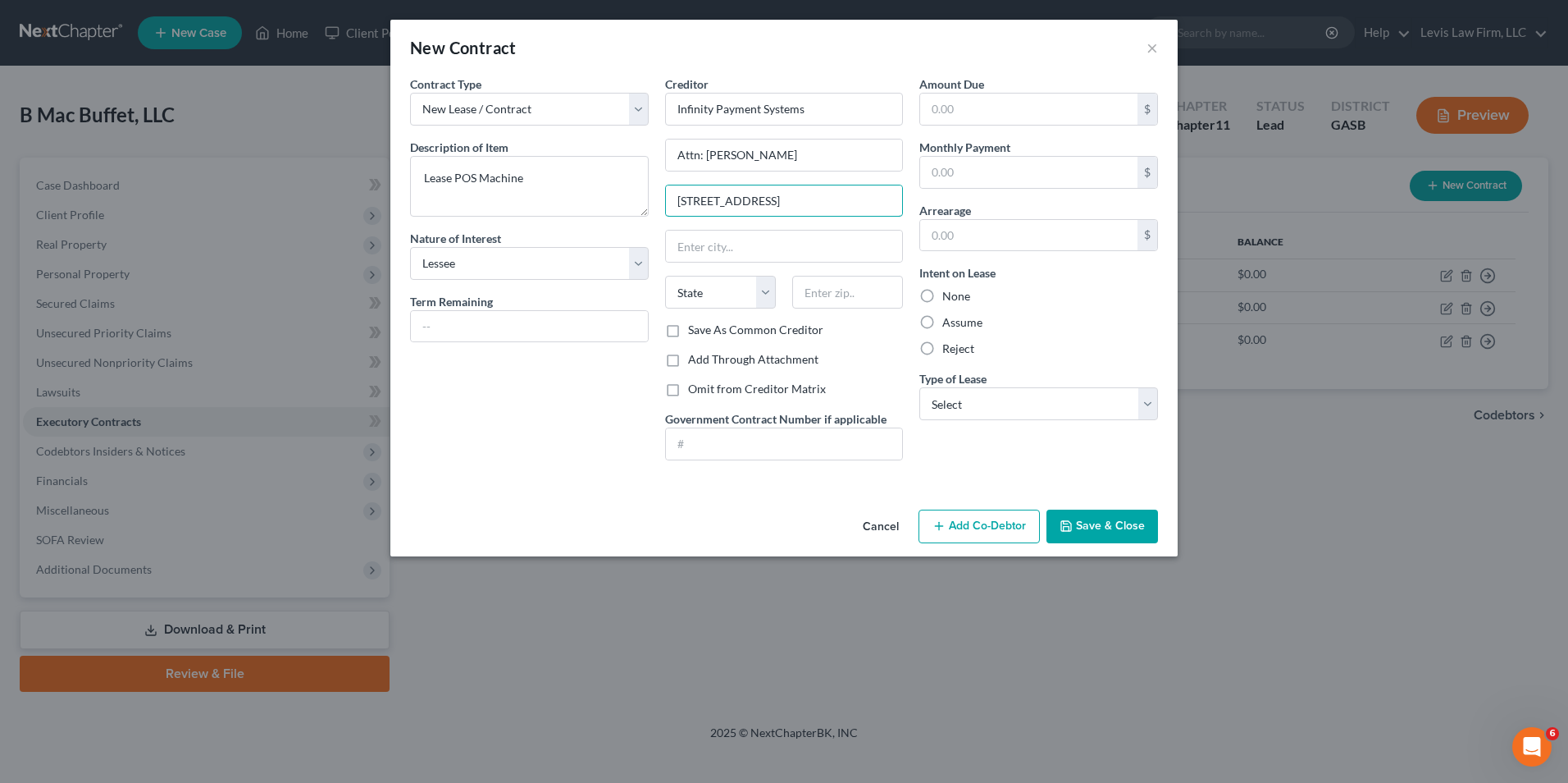
type input "[STREET_ADDRESS]"
type input "Wilmington"
select select "28"
type input "28403"
click at [942, 317] on label "Assume" at bounding box center [962, 322] width 41 height 16
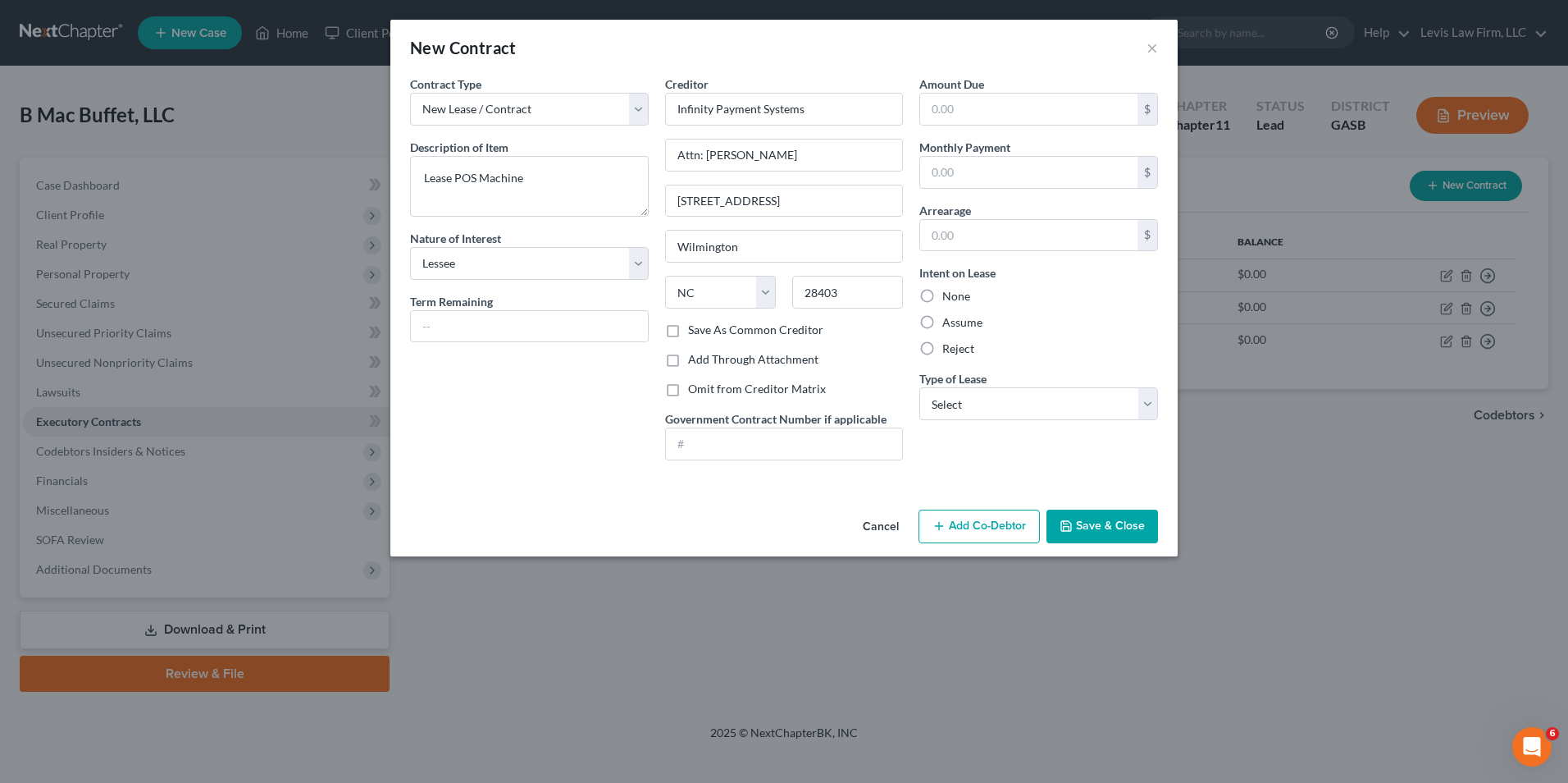
click at [949, 317] on input "Assume" at bounding box center [954, 319] width 10 height 10
radio input "true"
click at [1151, 406] on select "Select Real Estate Car Other" at bounding box center [1039, 404] width 239 height 33
select select "2"
click at [920, 387] on select "Select Real Estate Car Other" at bounding box center [1039, 404] width 239 height 33
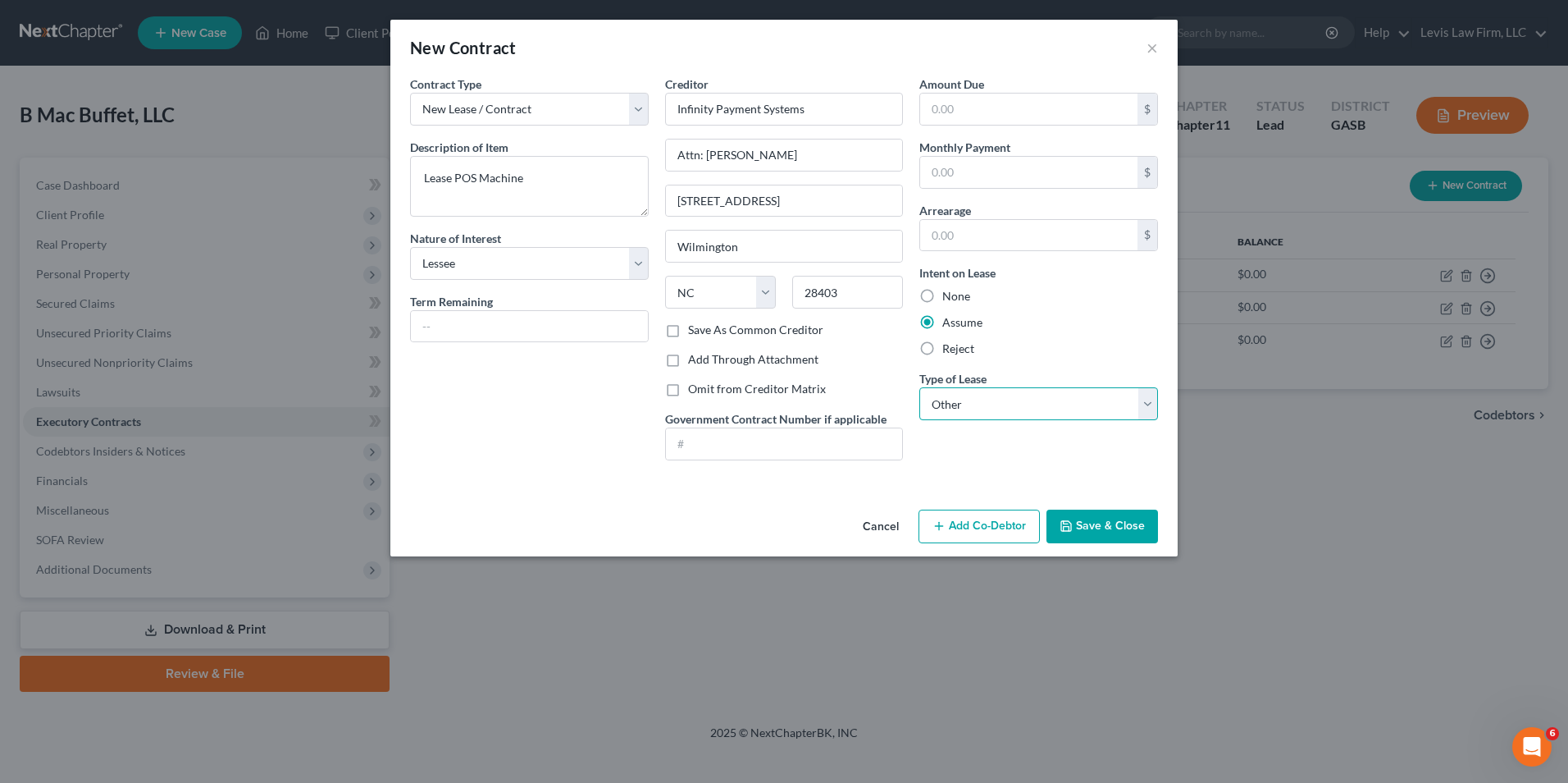
click at [1155, 412] on select "Select Real Estate Car Other" at bounding box center [1039, 404] width 239 height 33
click at [1090, 523] on button "Save & Close" at bounding box center [1102, 527] width 111 height 34
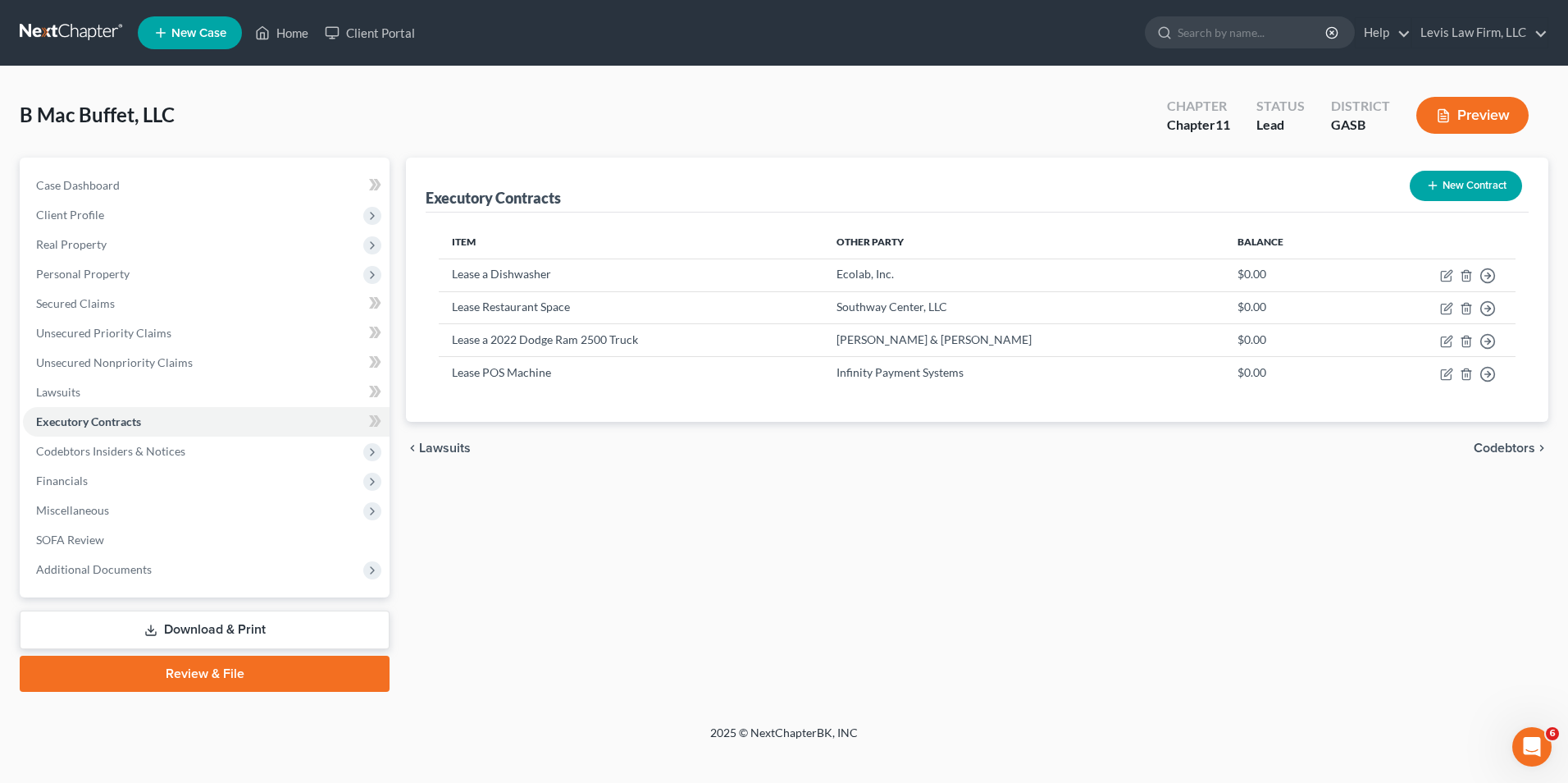
click at [283, 632] on link "Download & Print" at bounding box center [204, 630] width 370 height 39
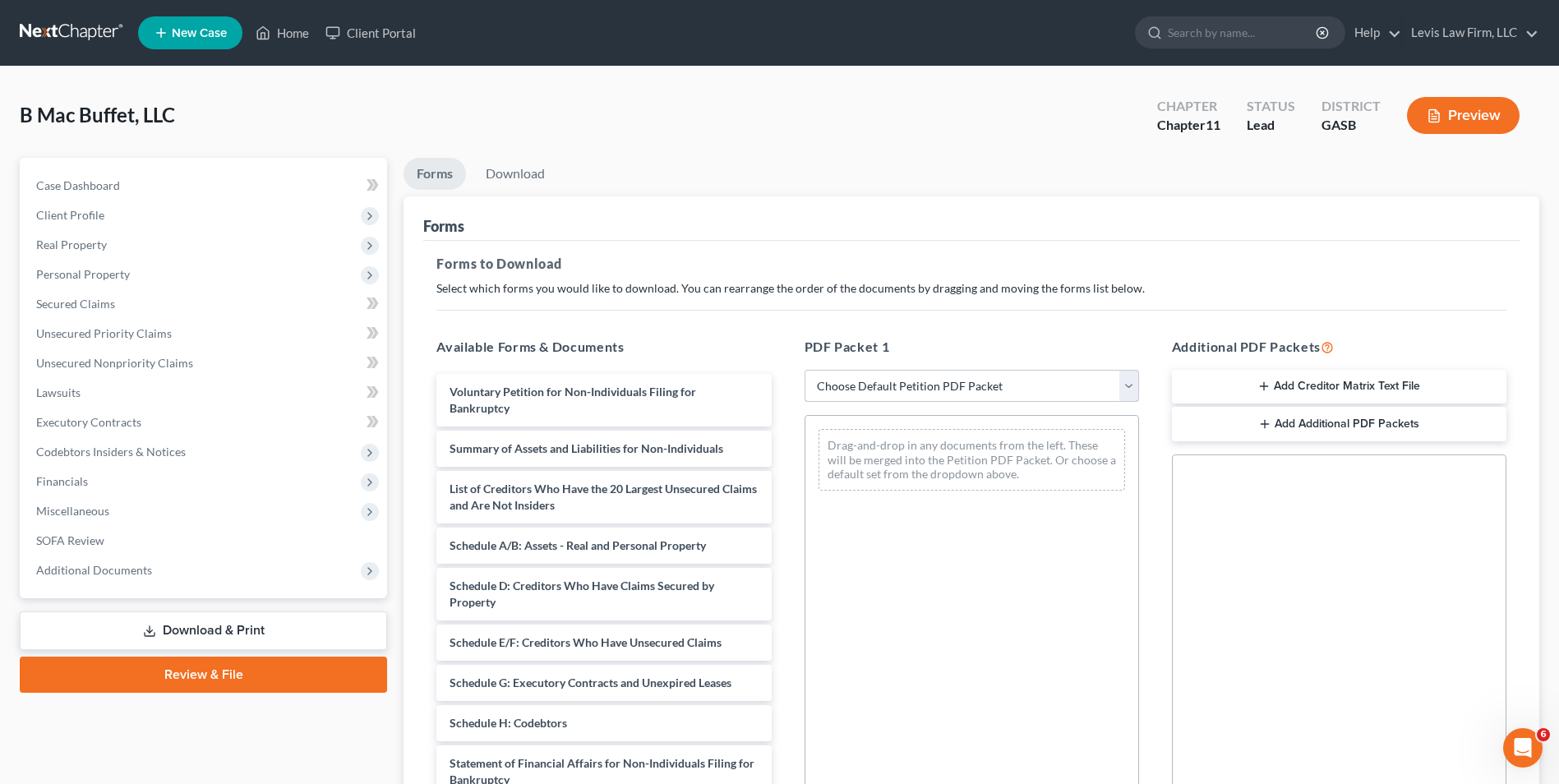
click at [1129, 386] on select "Choose Default Petition PDF Packet Complete Bankruptcy Petition (all forms and …" at bounding box center [971, 386] width 334 height 33
select select "1"
click at [810, 370] on select "Choose Default Petition PDF Packet Complete Bankruptcy Petition (all forms and …" at bounding box center [971, 386] width 334 height 33
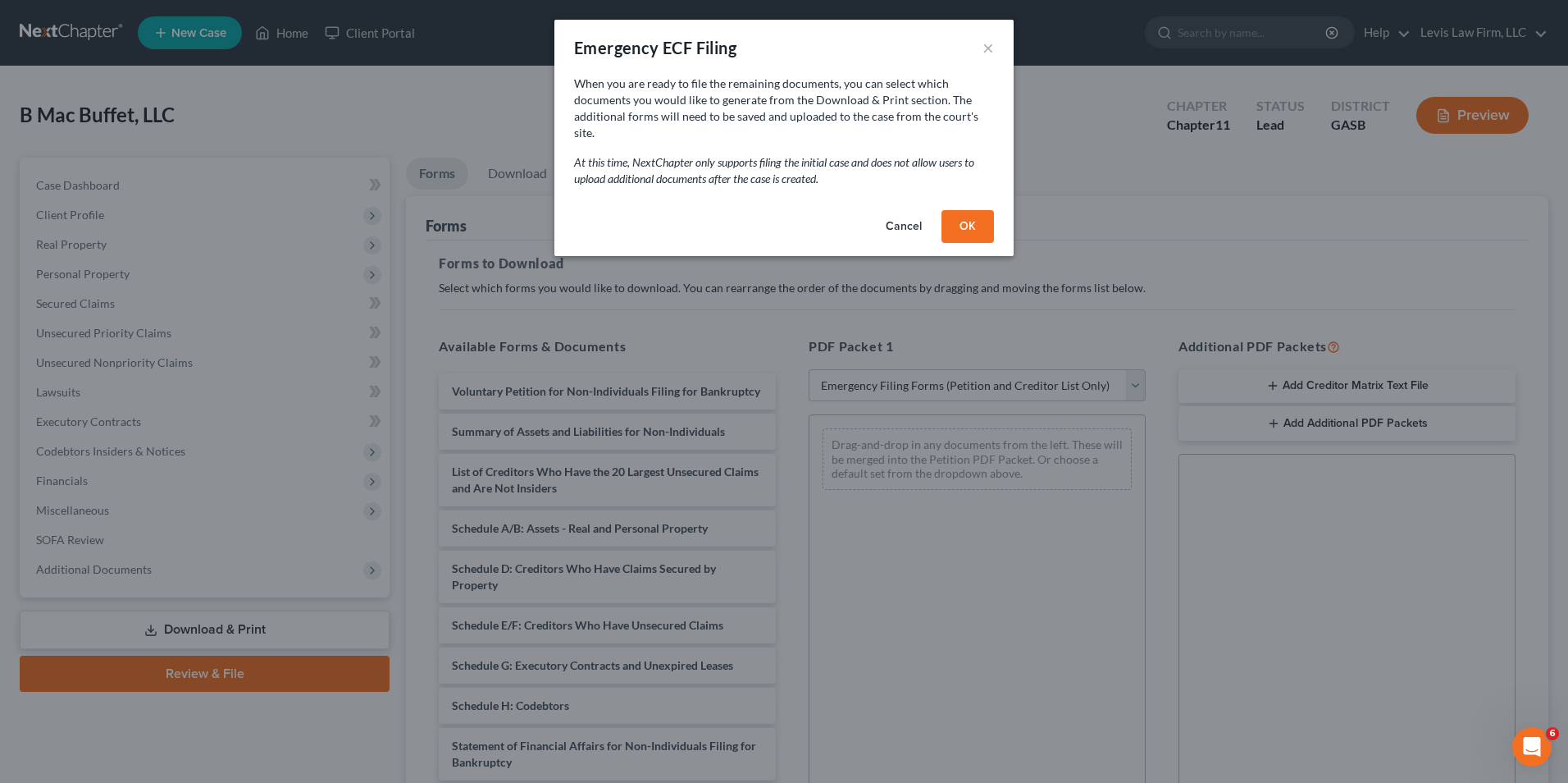
click at [969, 210] on button "OK" at bounding box center [967, 227] width 53 height 33
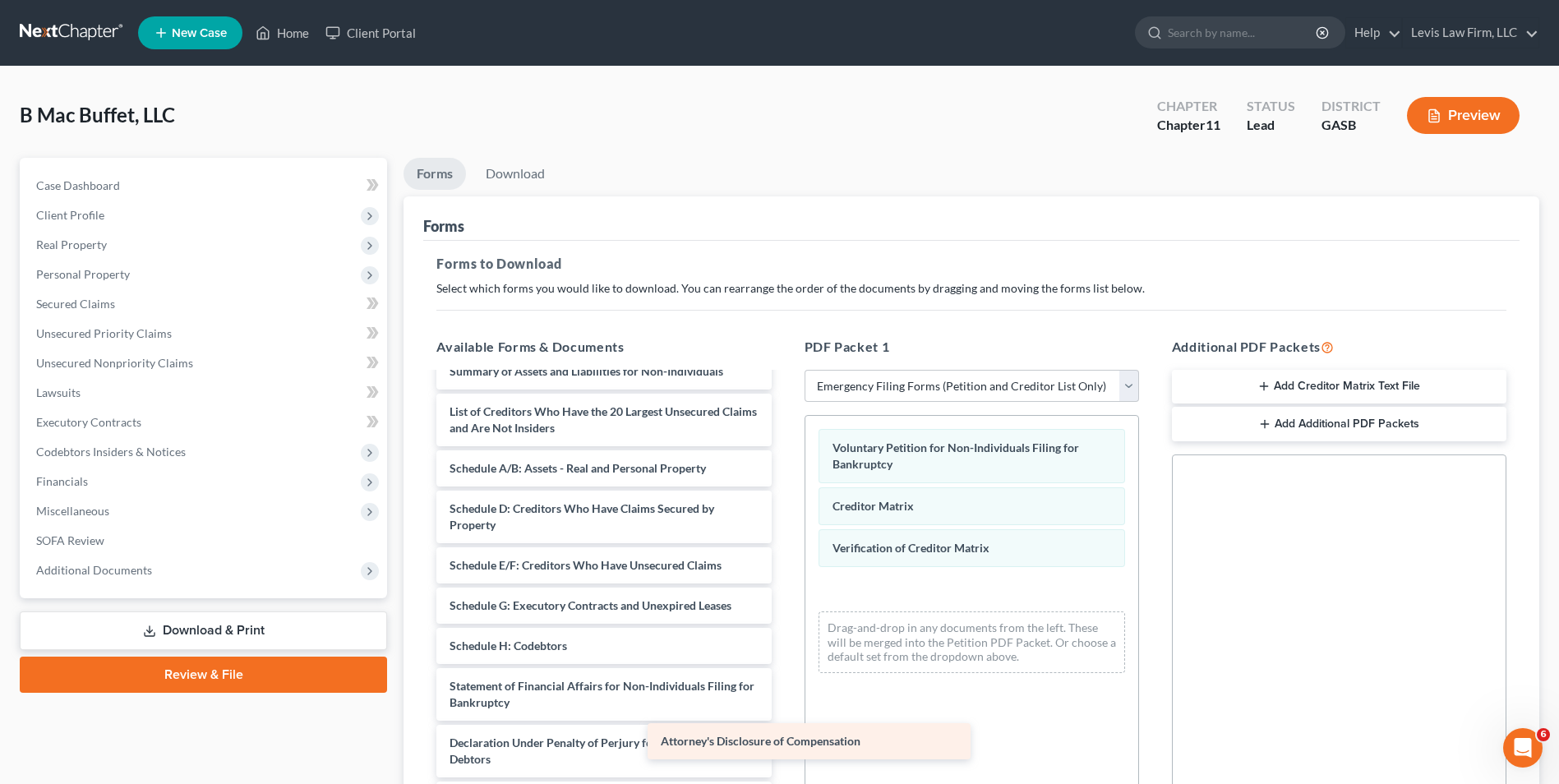
scroll to position [21, 0]
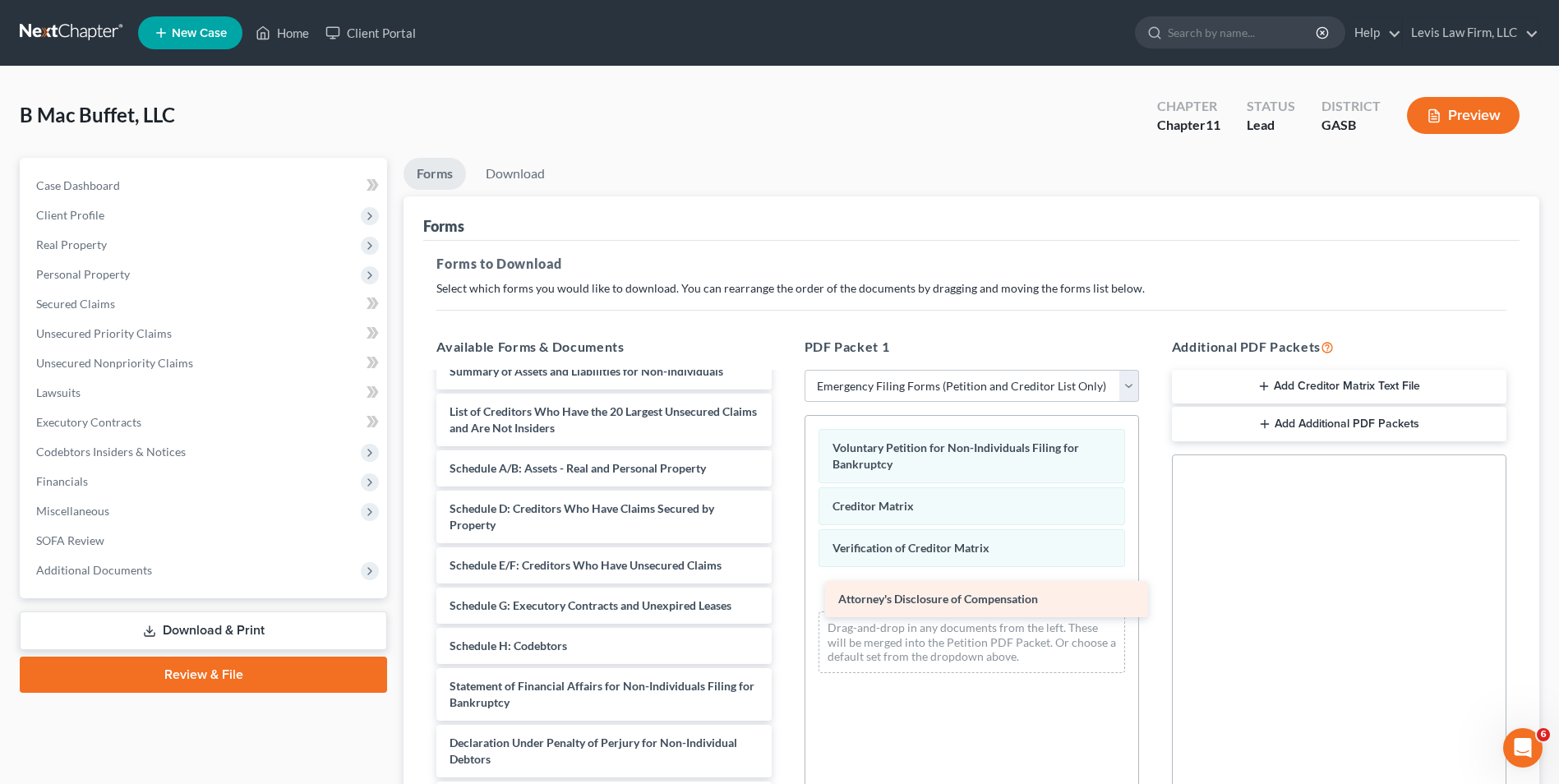
drag, startPoint x: 622, startPoint y: 756, endPoint x: 1011, endPoint y: 593, distance: 421.8
click at [784, 593] on div "Attorney's Disclosure of Compensation Summary of Assets and Liabilities for Non…" at bounding box center [604, 585] width 361 height 465
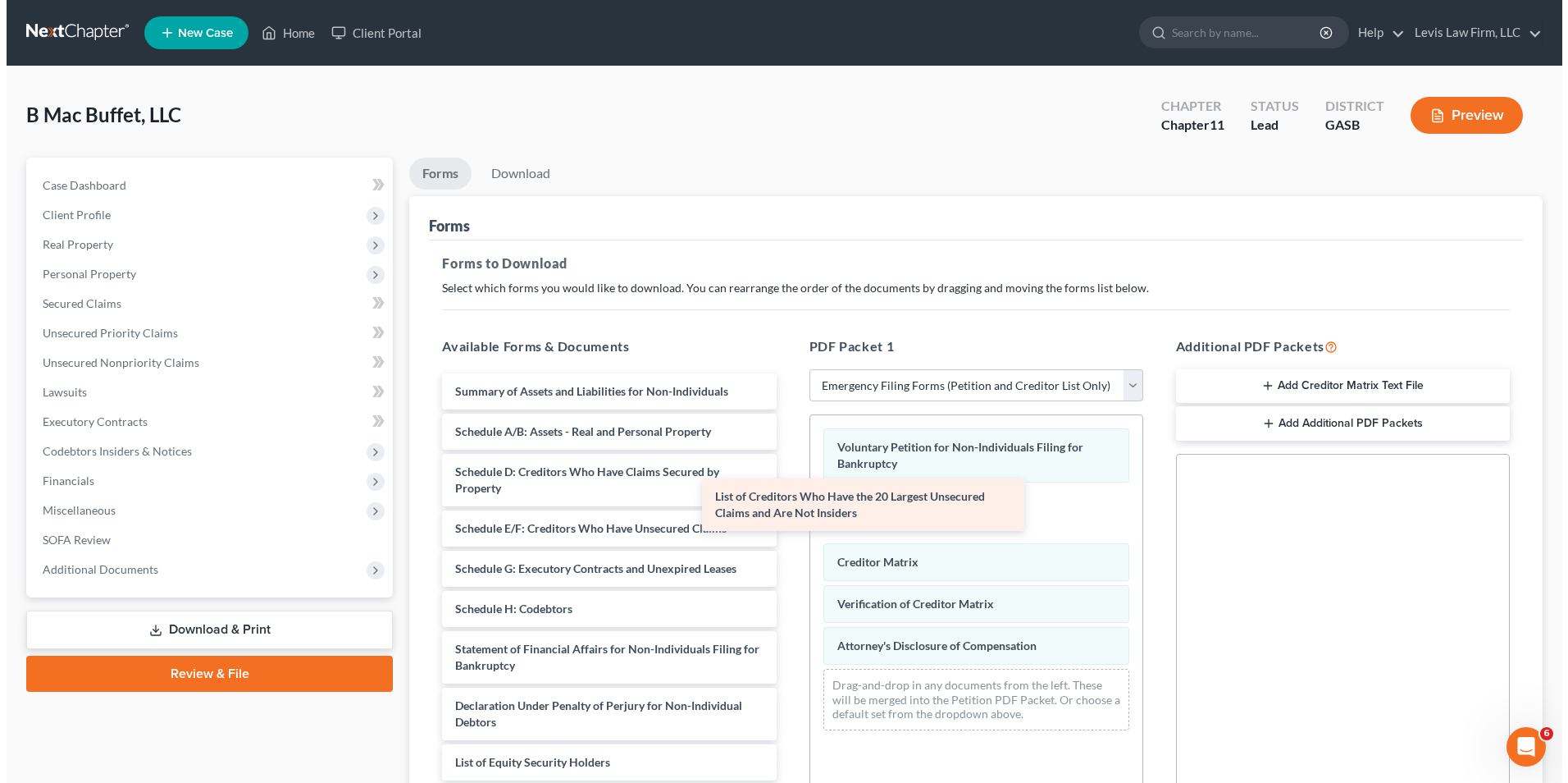
scroll to position [0, 0]
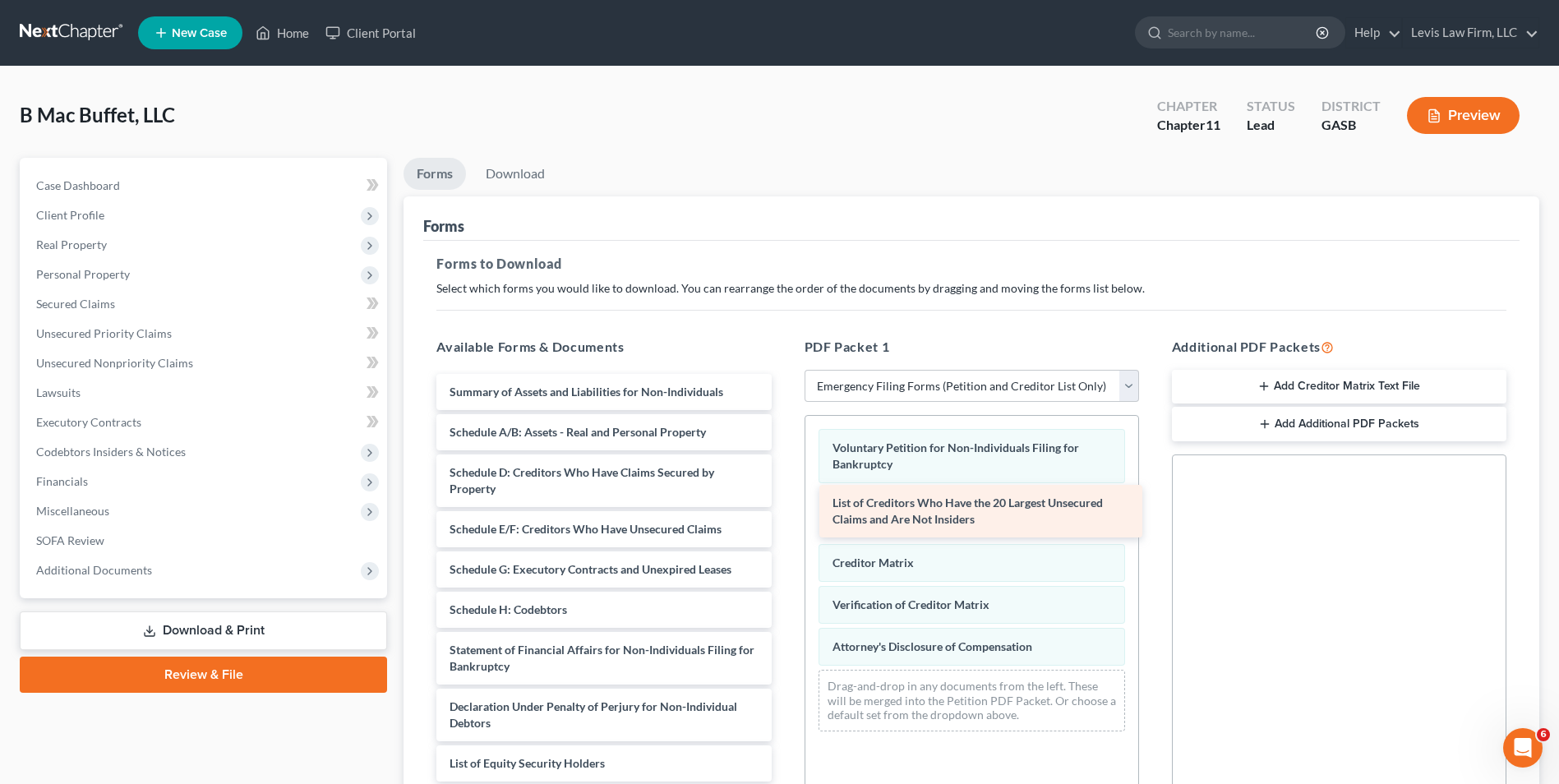
drag, startPoint x: 599, startPoint y: 419, endPoint x: 981, endPoint y: 510, distance: 392.7
click at [784, 510] on div "List of Creditors Who Have the 20 Largest Unsecured Claims and Are Not Insiders…" at bounding box center [604, 578] width 361 height 408
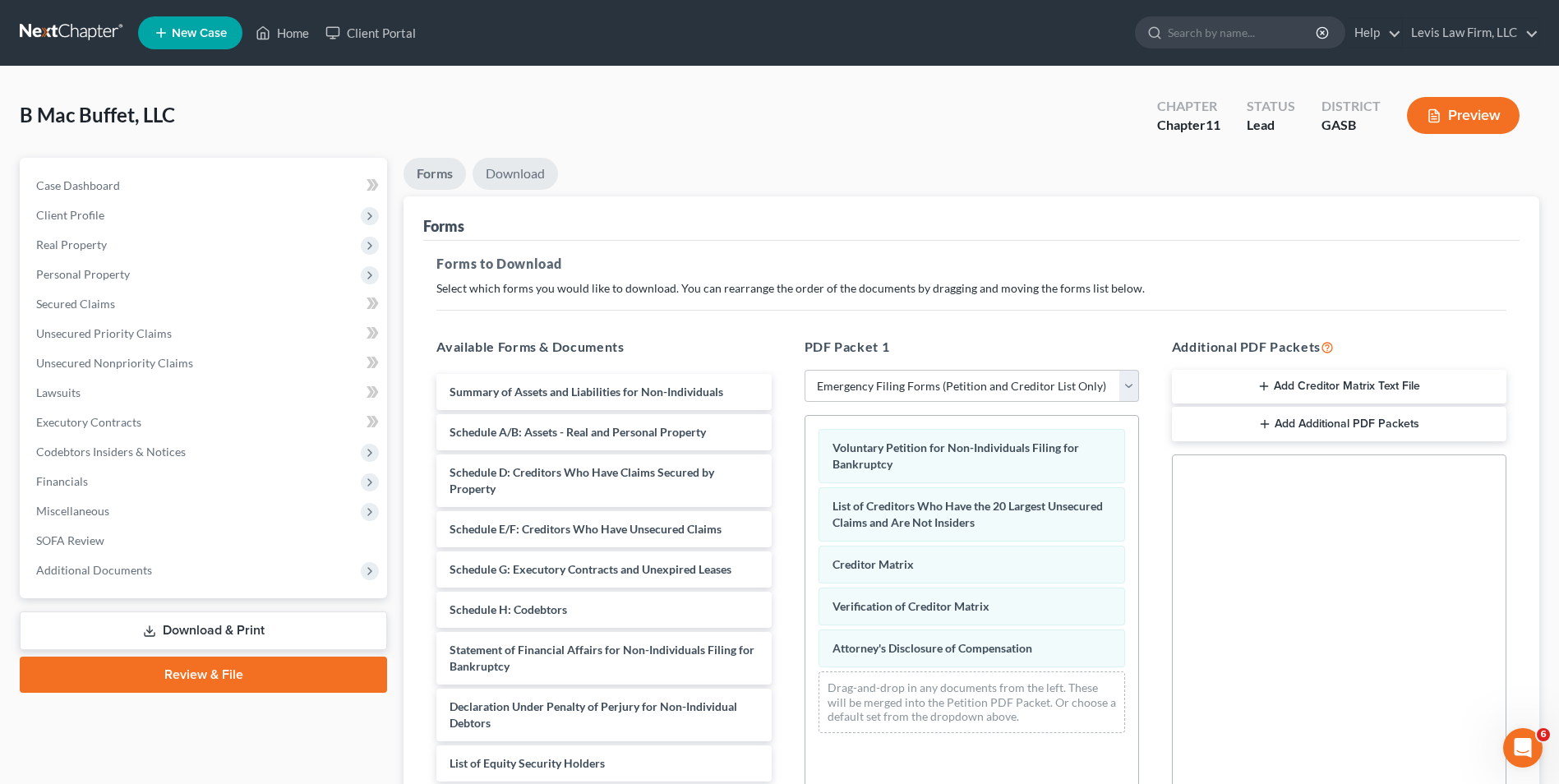
drag, startPoint x: 509, startPoint y: 170, endPoint x: 517, endPoint y: 176, distance: 10.0
click at [509, 170] on link "Download" at bounding box center [515, 174] width 86 height 32
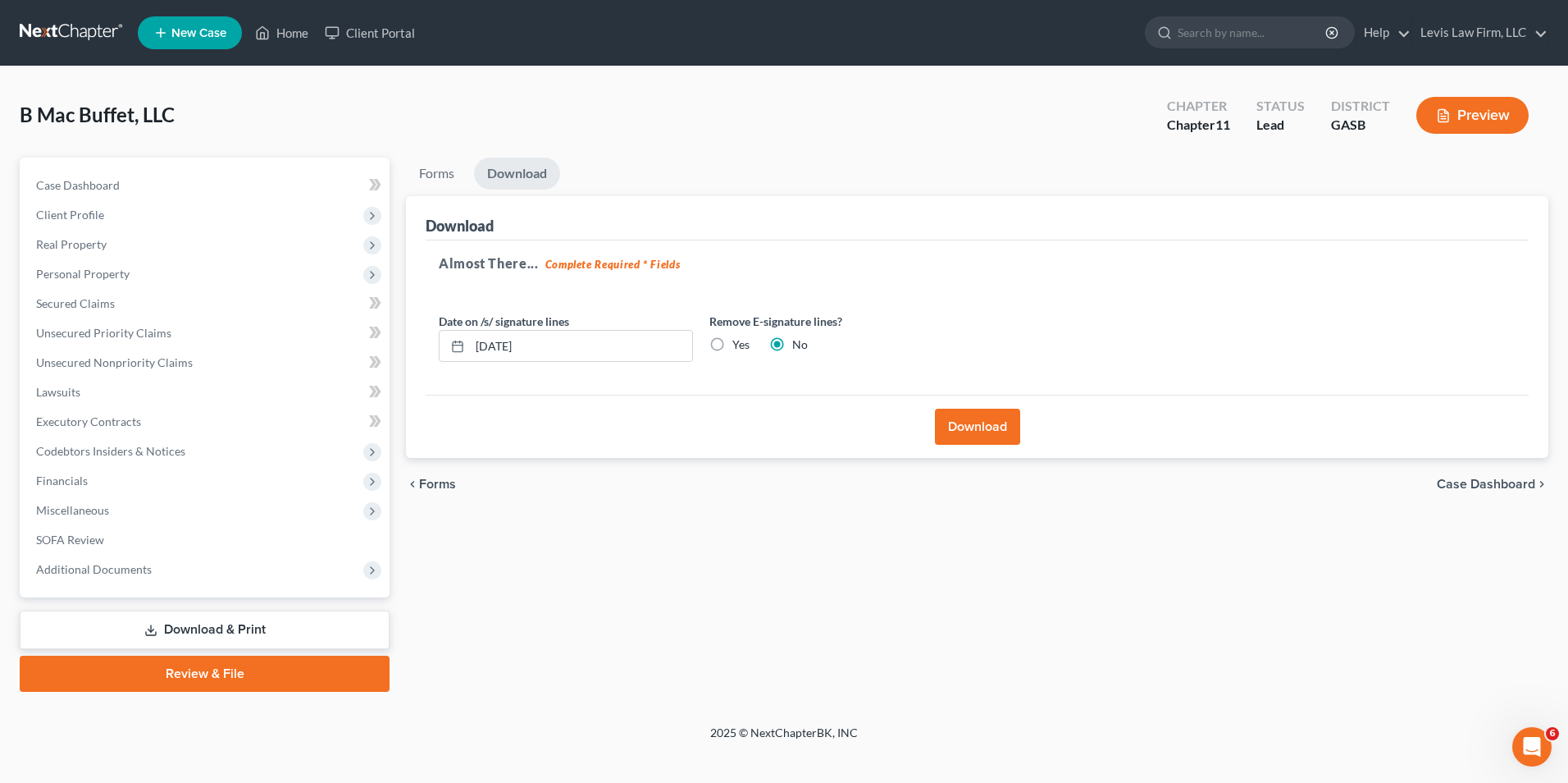
click at [986, 428] on button "Download" at bounding box center [978, 427] width 85 height 36
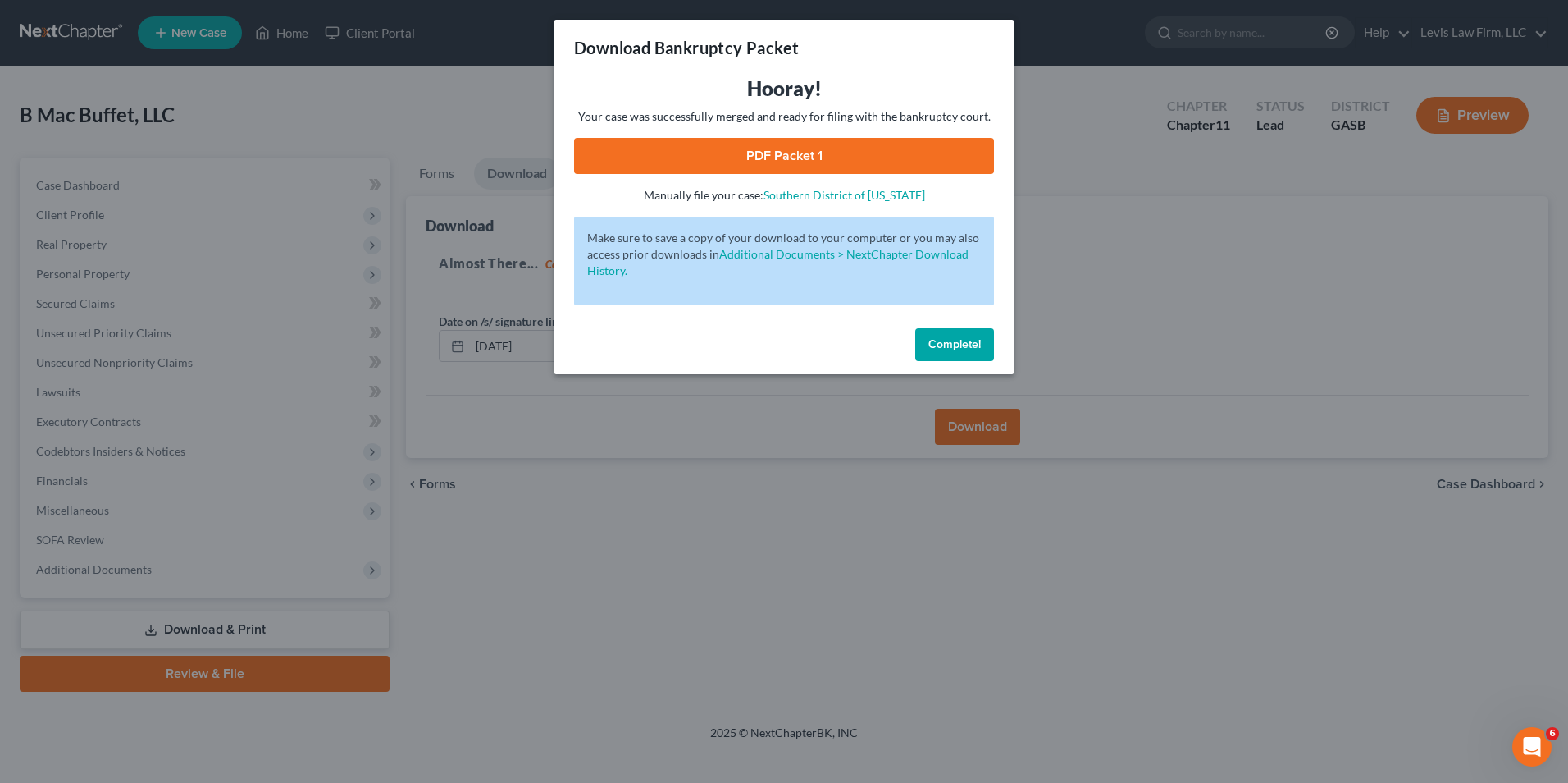
click at [782, 156] on link "PDF Packet 1" at bounding box center [784, 156] width 420 height 36
click at [971, 341] on span "Complete!" at bounding box center [954, 344] width 53 height 14
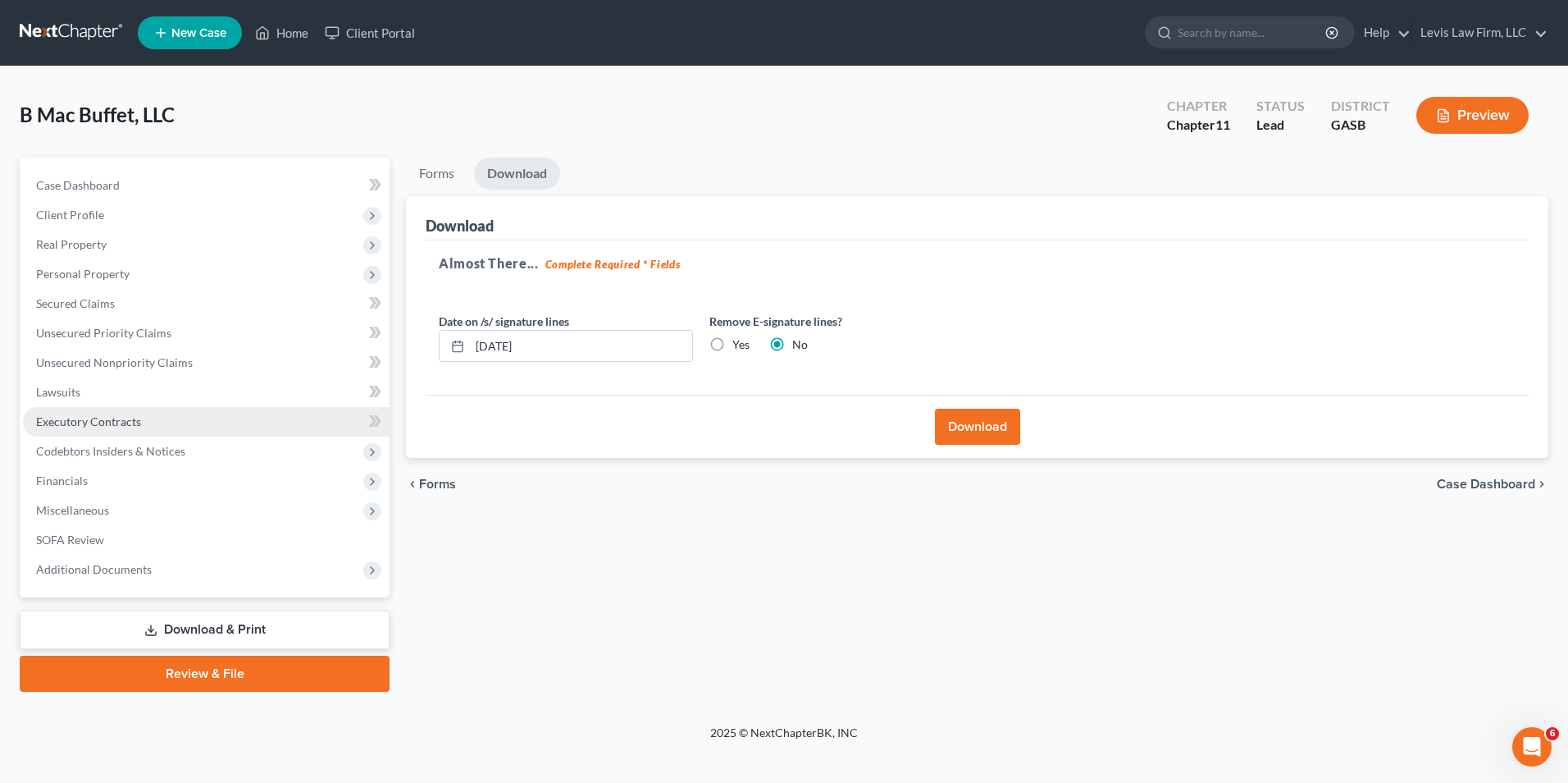
click at [85, 425] on span "Executory Contracts" at bounding box center [89, 421] width 105 height 14
